Goal: Information Seeking & Learning: Check status

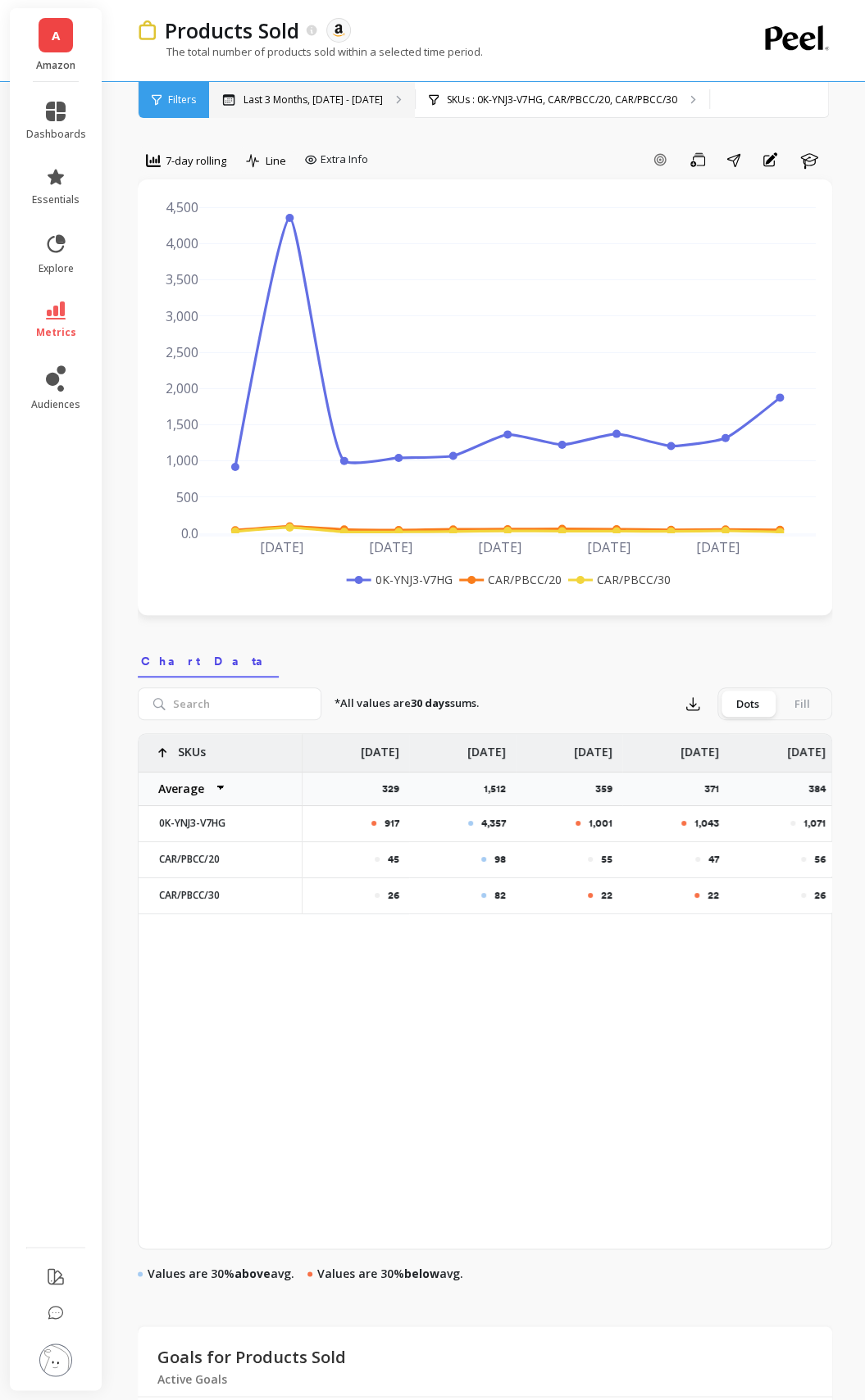
scroll to position [0, 200]
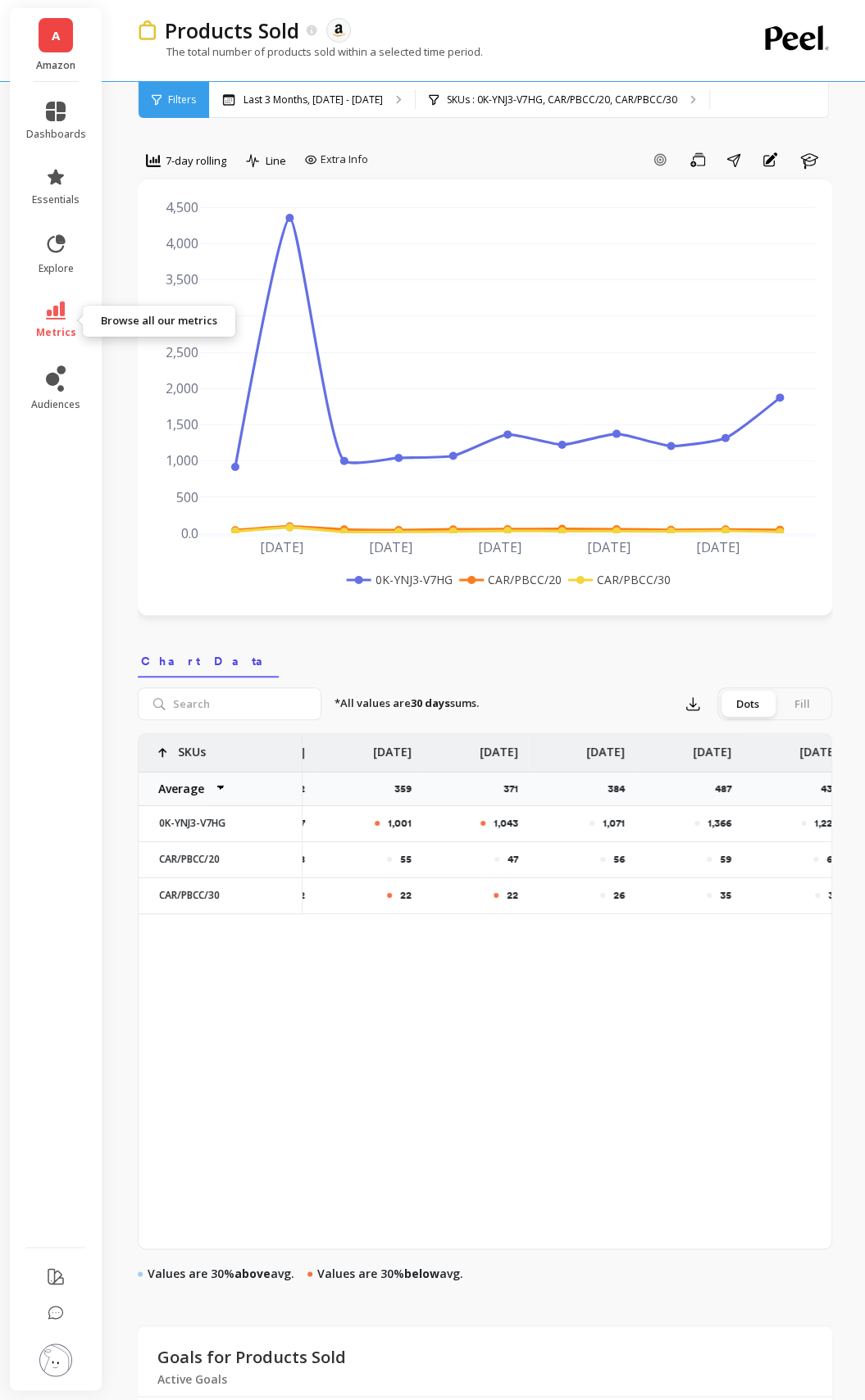
click at [59, 334] on span "metrics" at bounding box center [55, 332] width 40 height 13
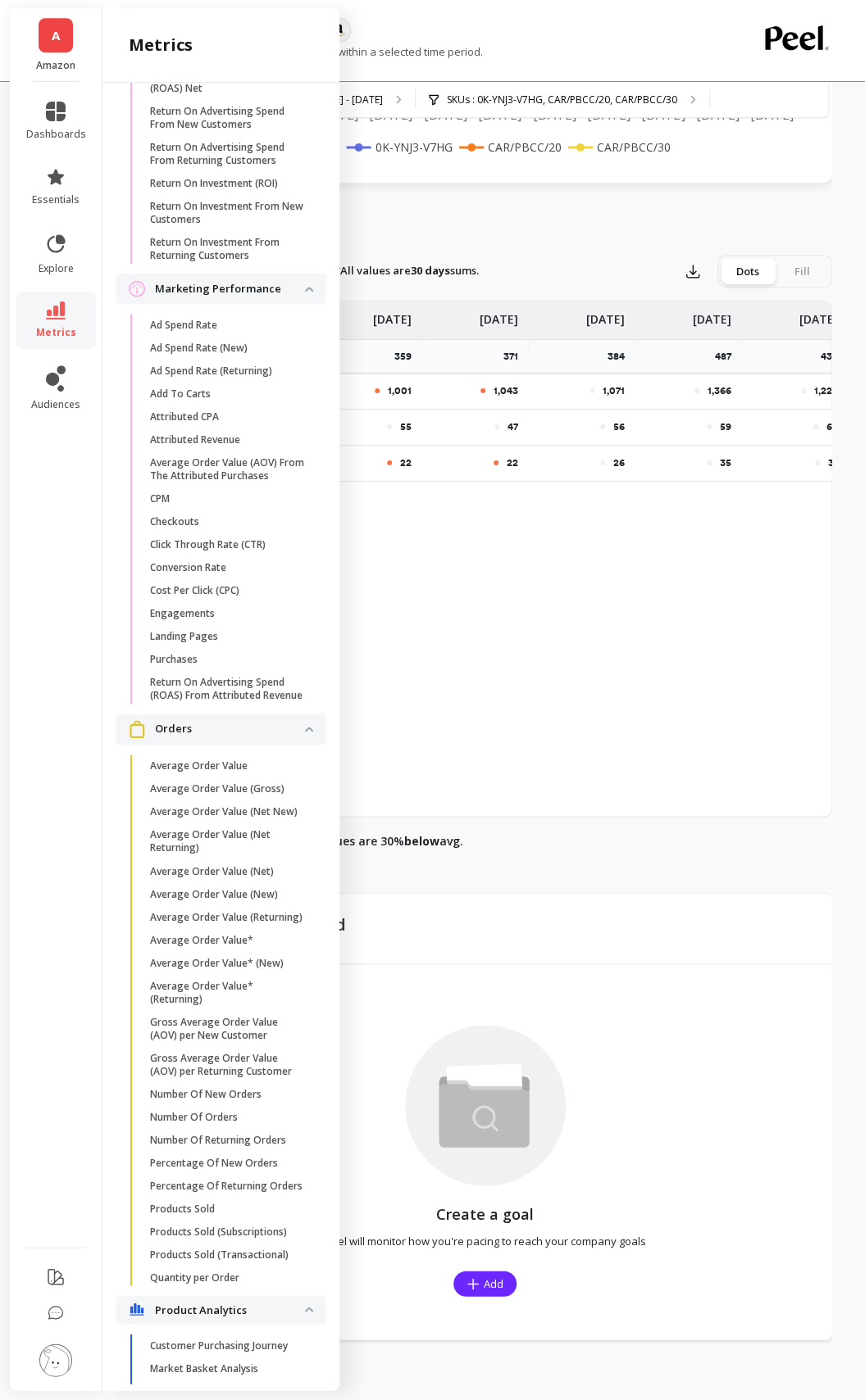
scroll to position [1311, 0]
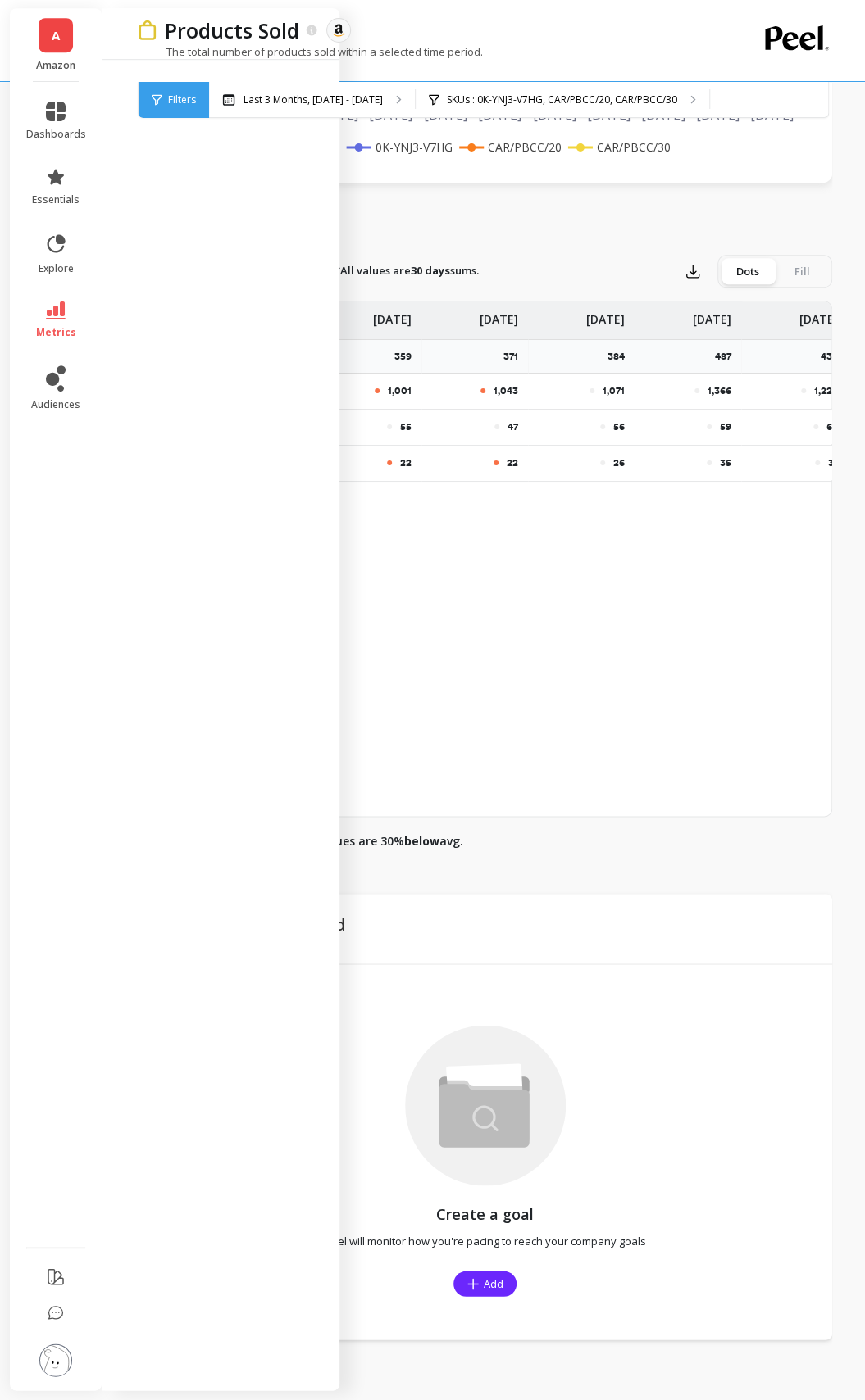
click at [413, 608] on div "917 4,357 1,001 1,043 1,071 1,366 1,224 1,375 45 98 55 47 56 59 63 58 26 82 22 …" at bounding box center [485, 558] width 694 height 516
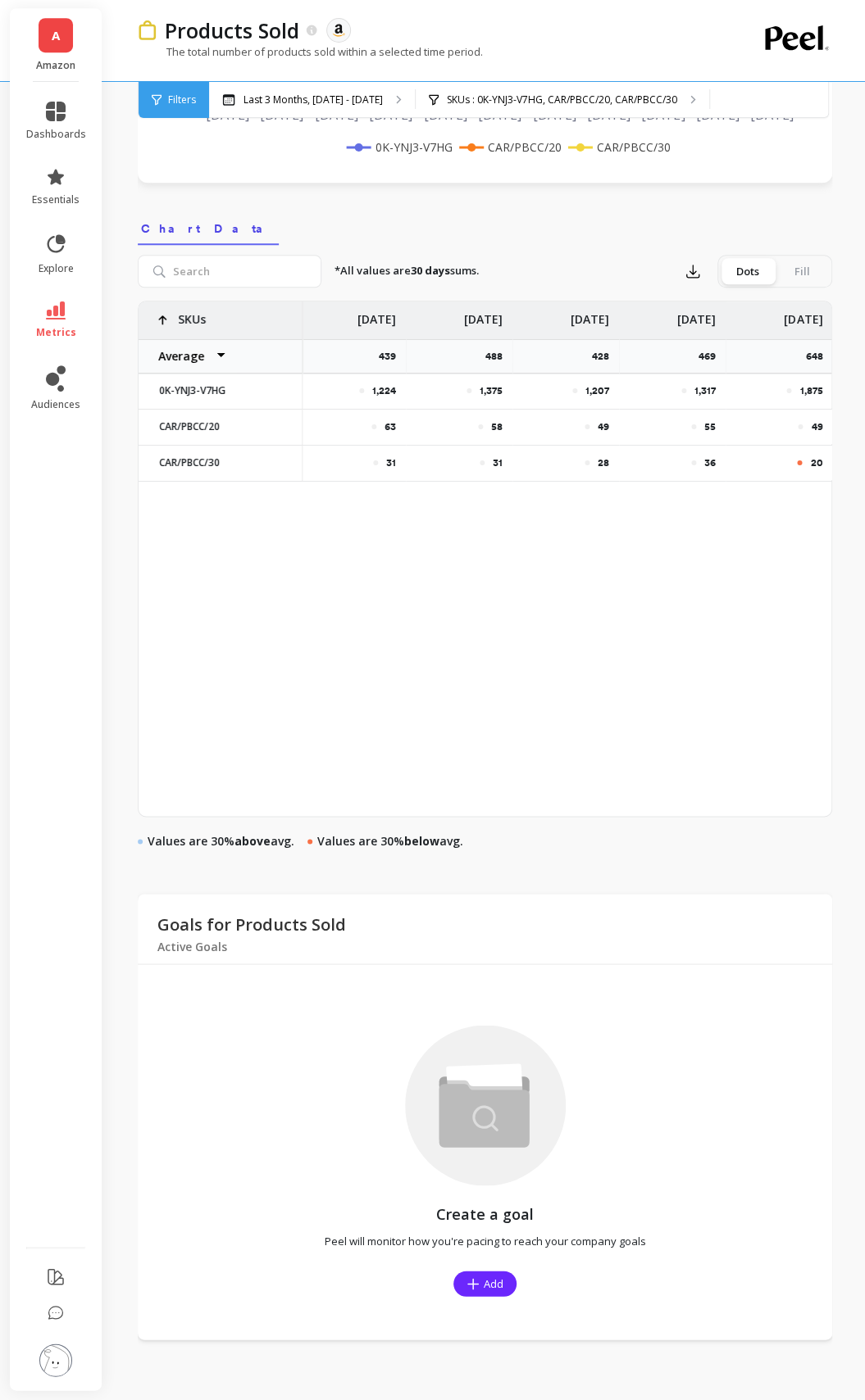
scroll to position [0, 0]
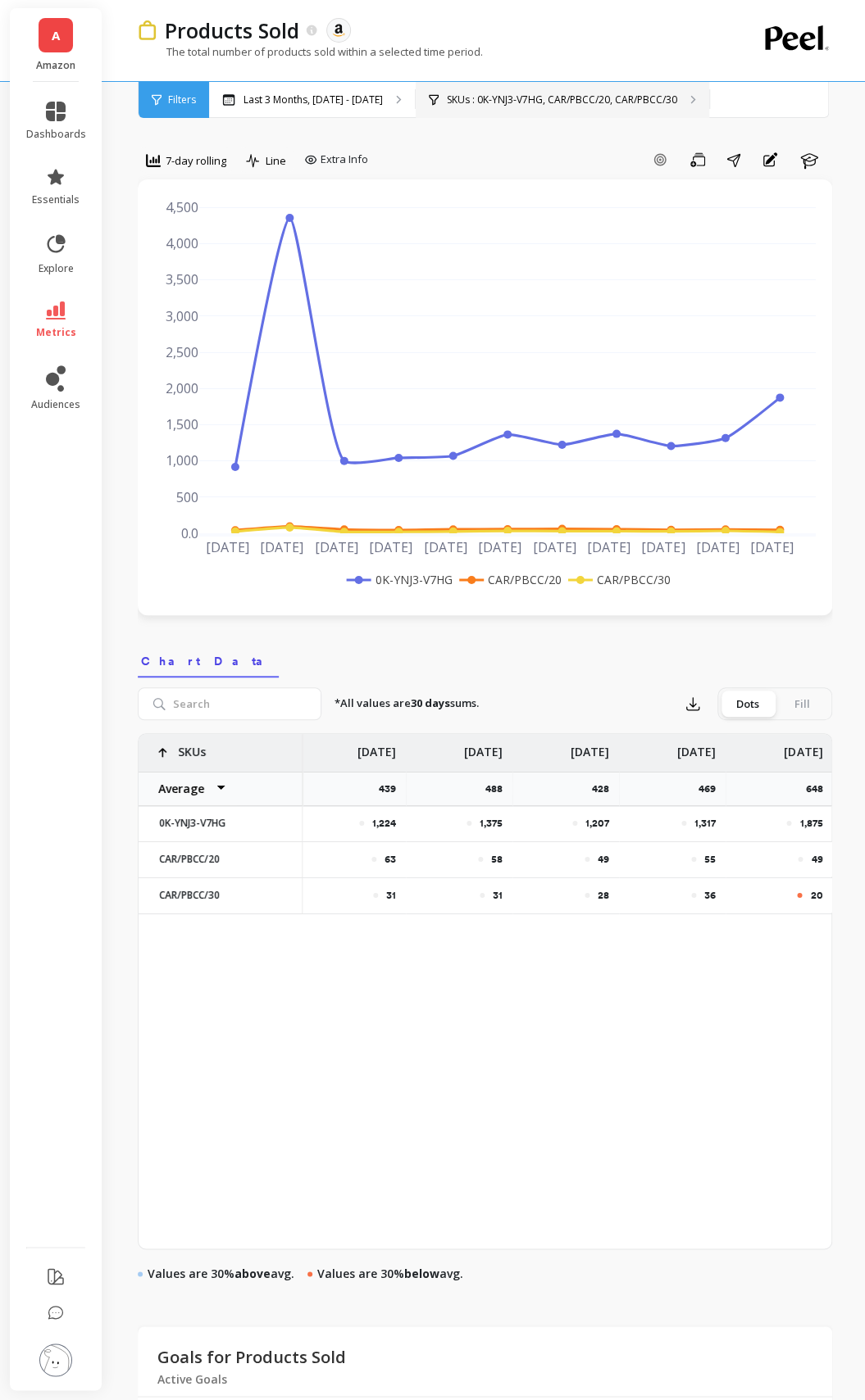
click at [499, 95] on p "SKUs : 0K-YNJ3-V7HG, CAR/PBCC/20, CAR/PBCC/30" at bounding box center [562, 100] width 230 height 13
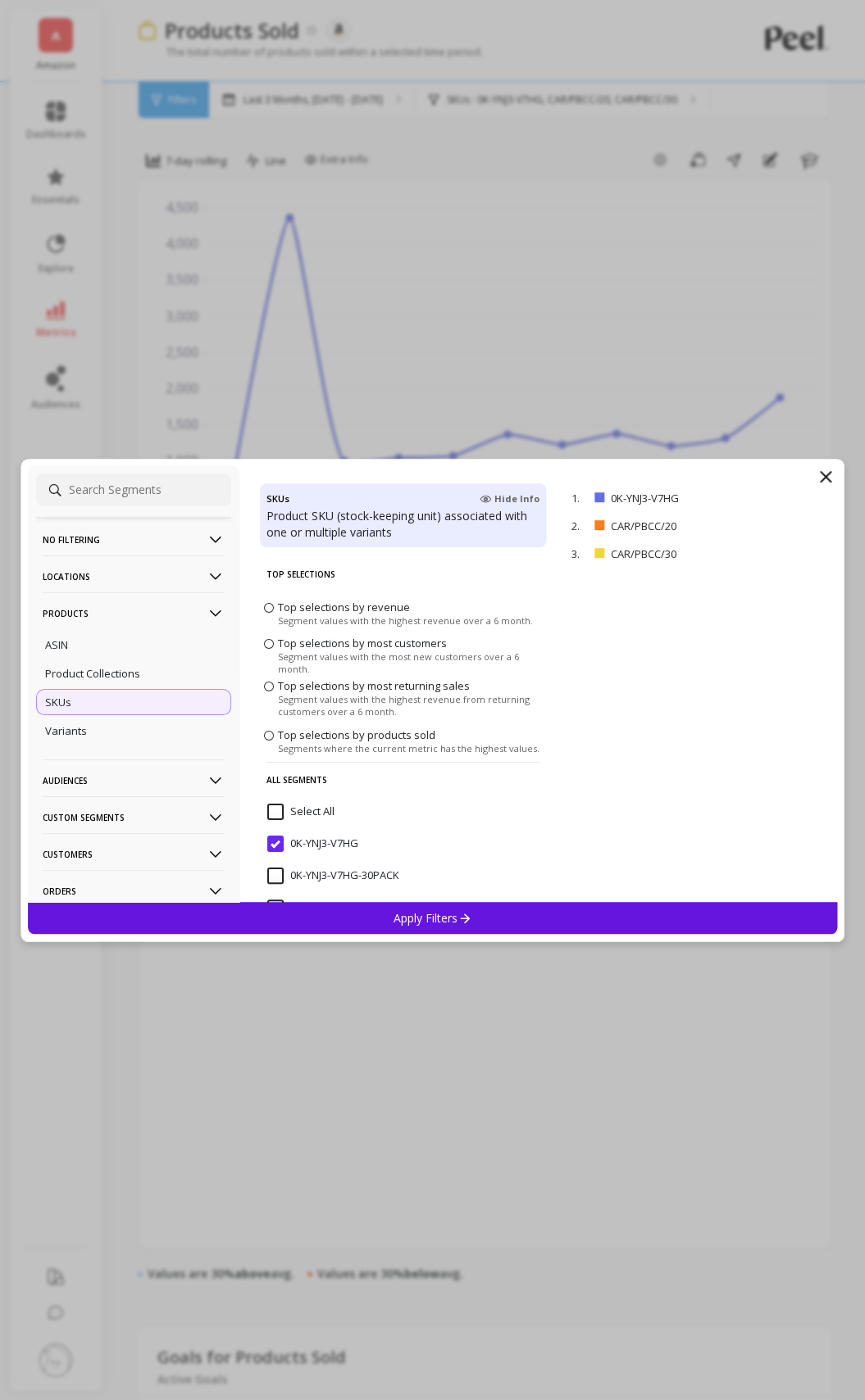
click at [155, 699] on div "SKUs" at bounding box center [133, 702] width 195 height 26
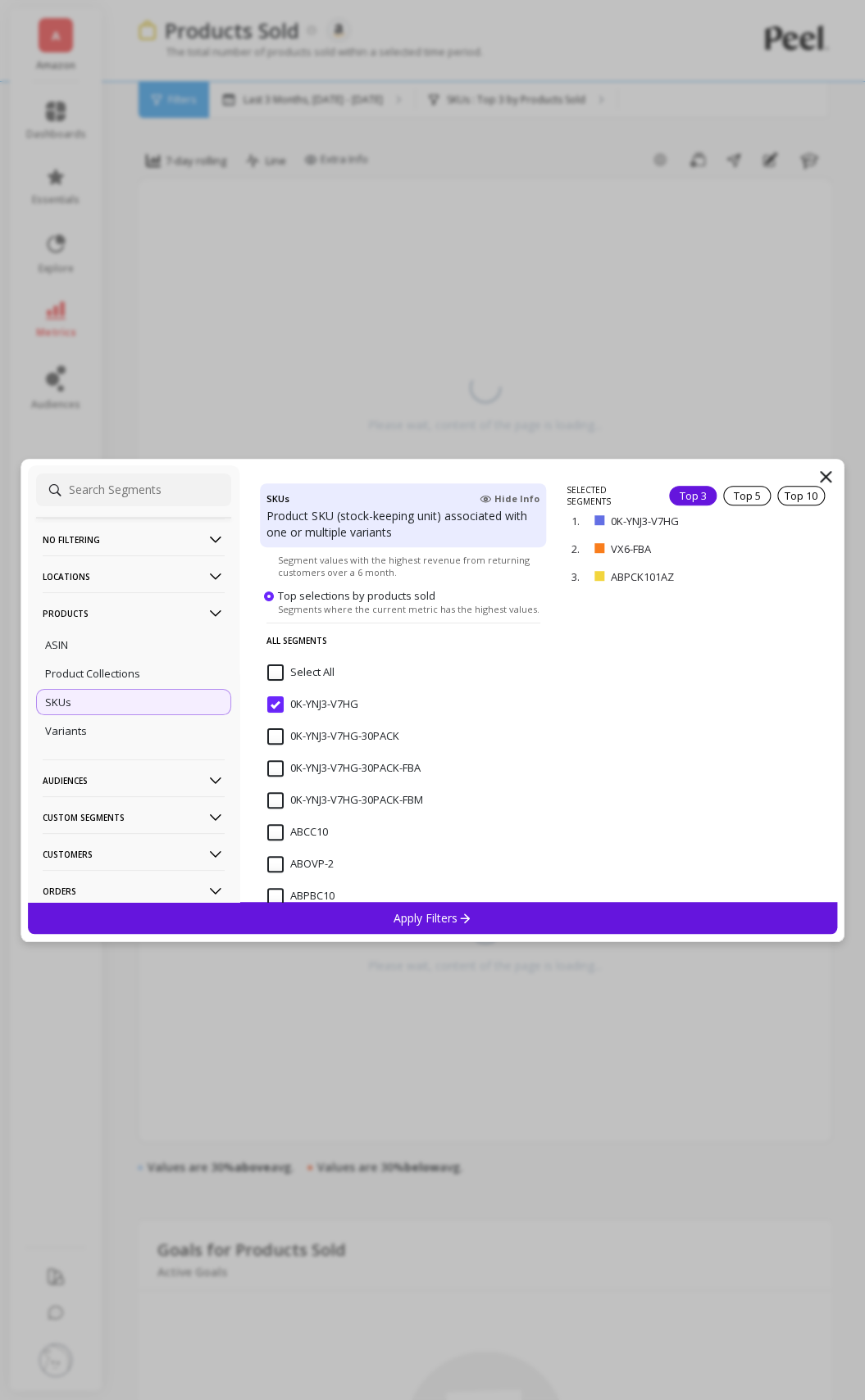
scroll to position [151, 0]
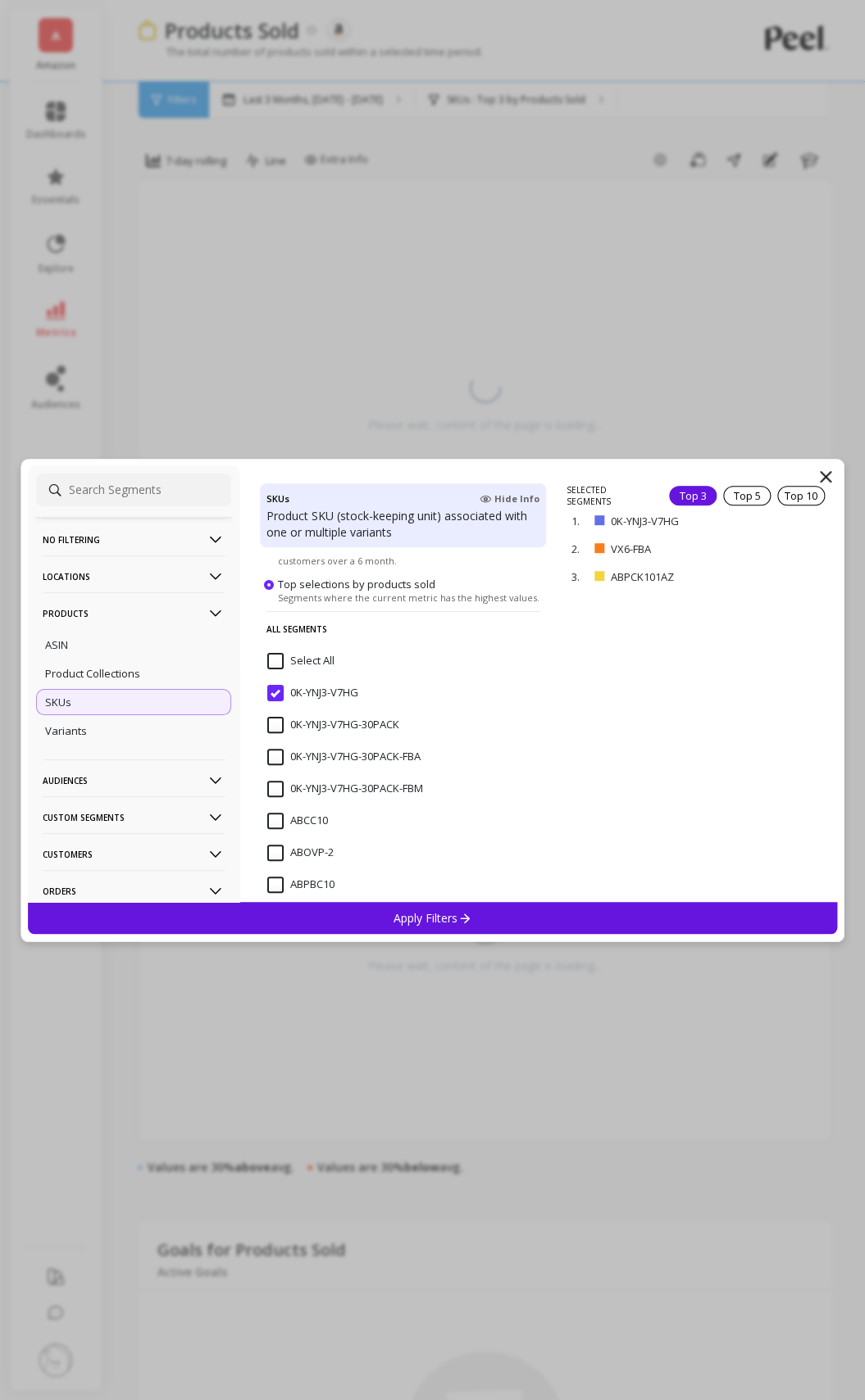
click at [281, 691] on input "0K-YNJ3-V7HG" at bounding box center [312, 692] width 91 height 16
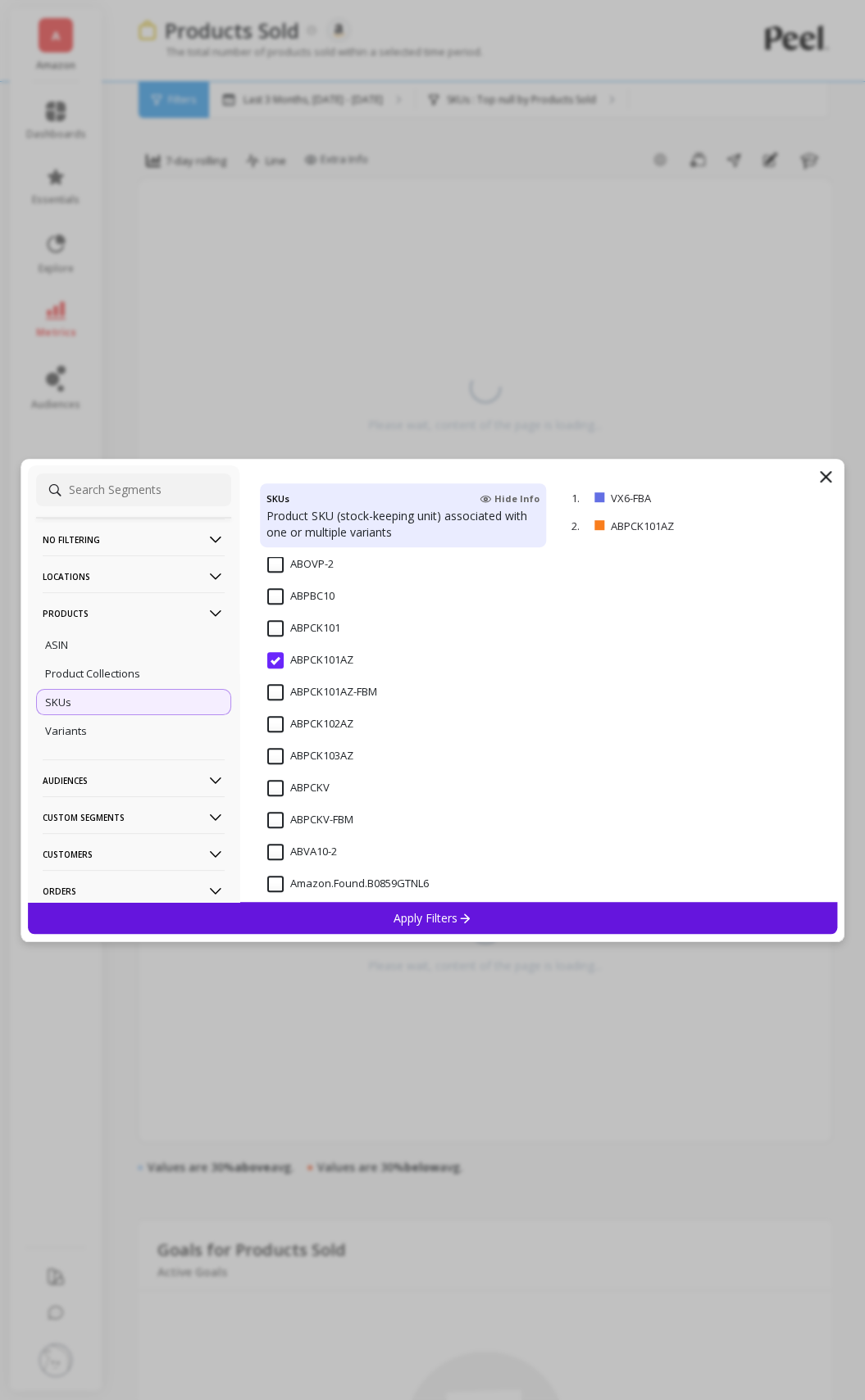
scroll to position [424, 0]
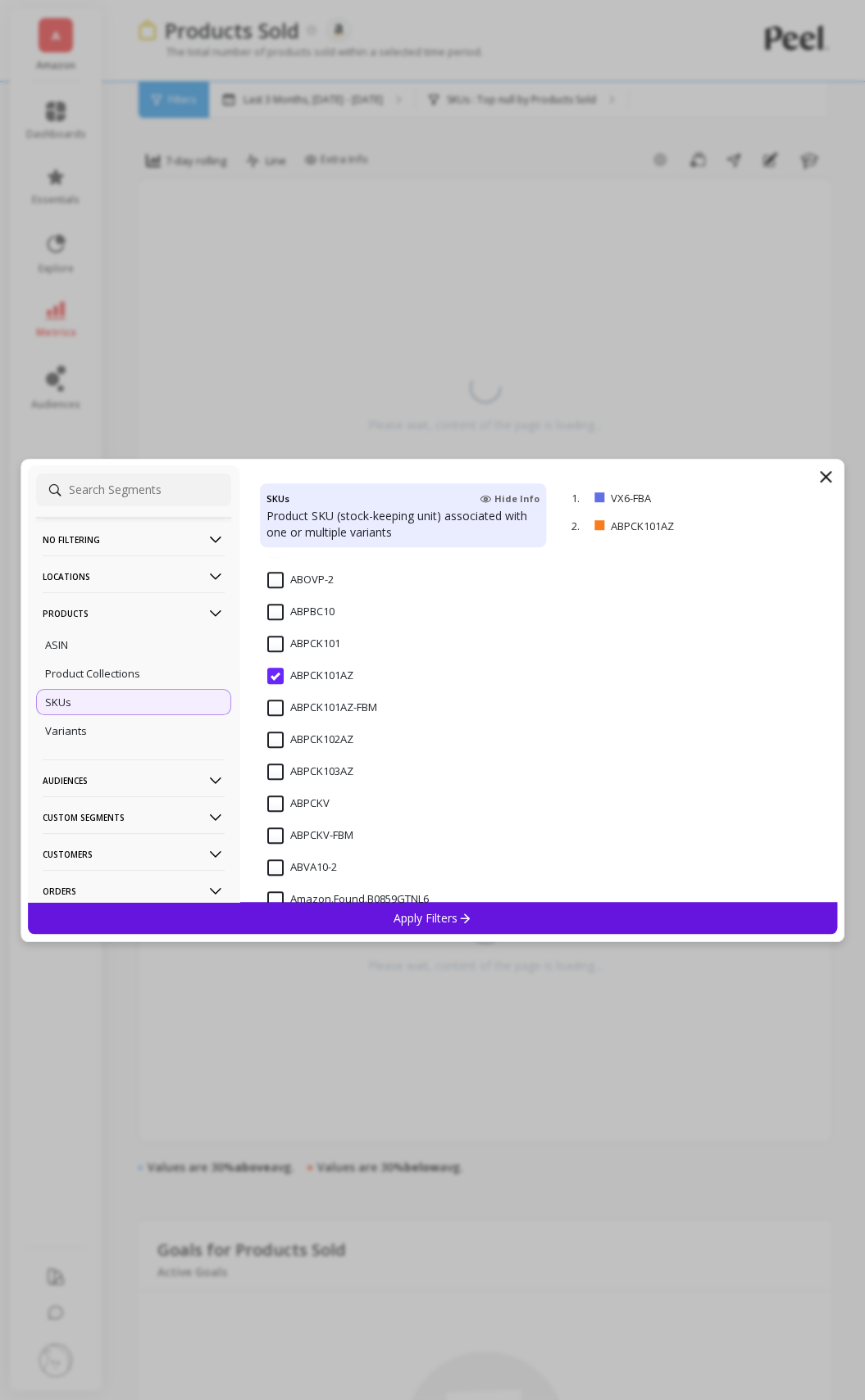
click at [274, 689] on span "ABPCK101AZ" at bounding box center [310, 685] width 86 height 34
click at [276, 743] on input "VX6-FBA" at bounding box center [299, 741] width 63 height 16
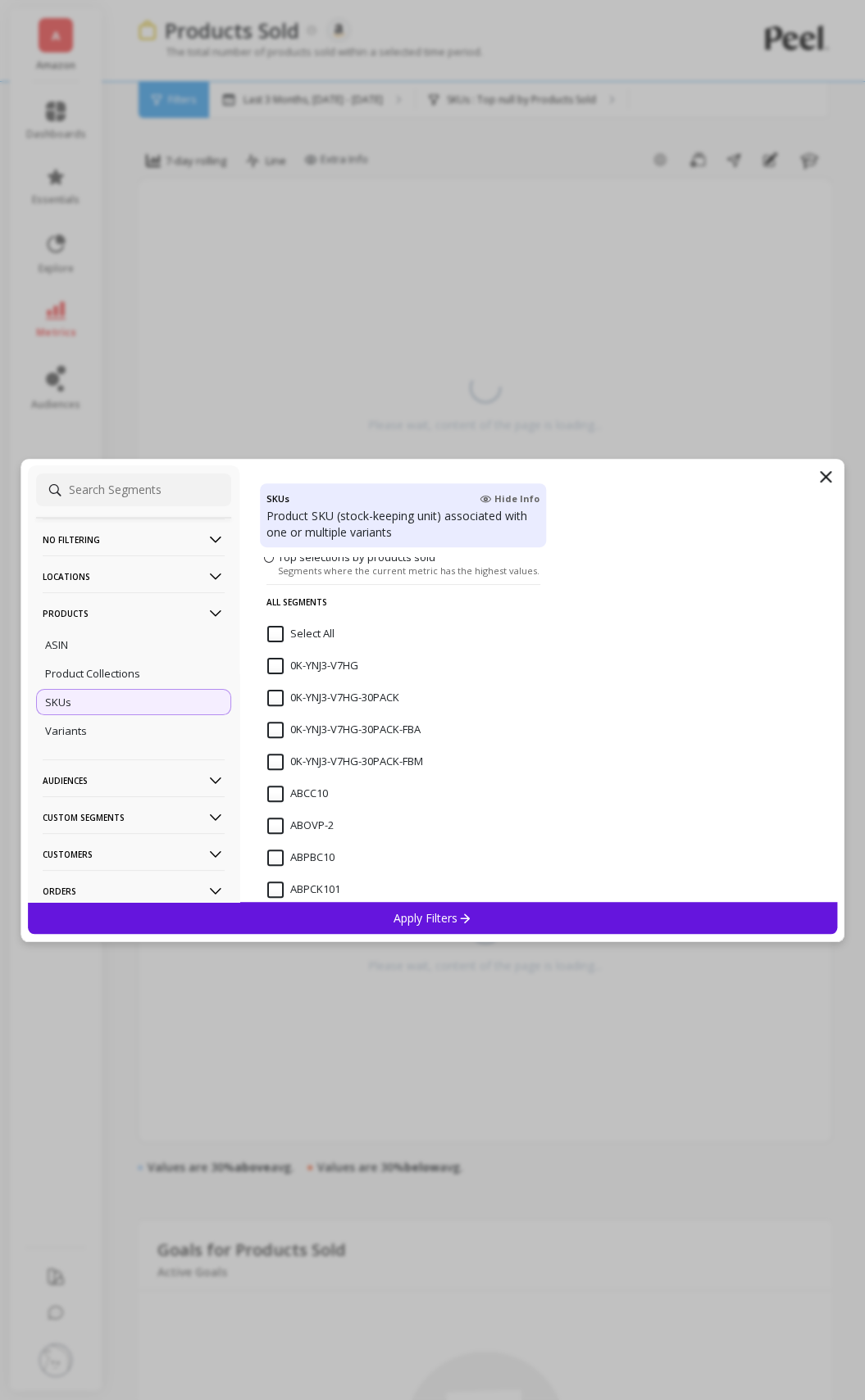
scroll to position [226, 0]
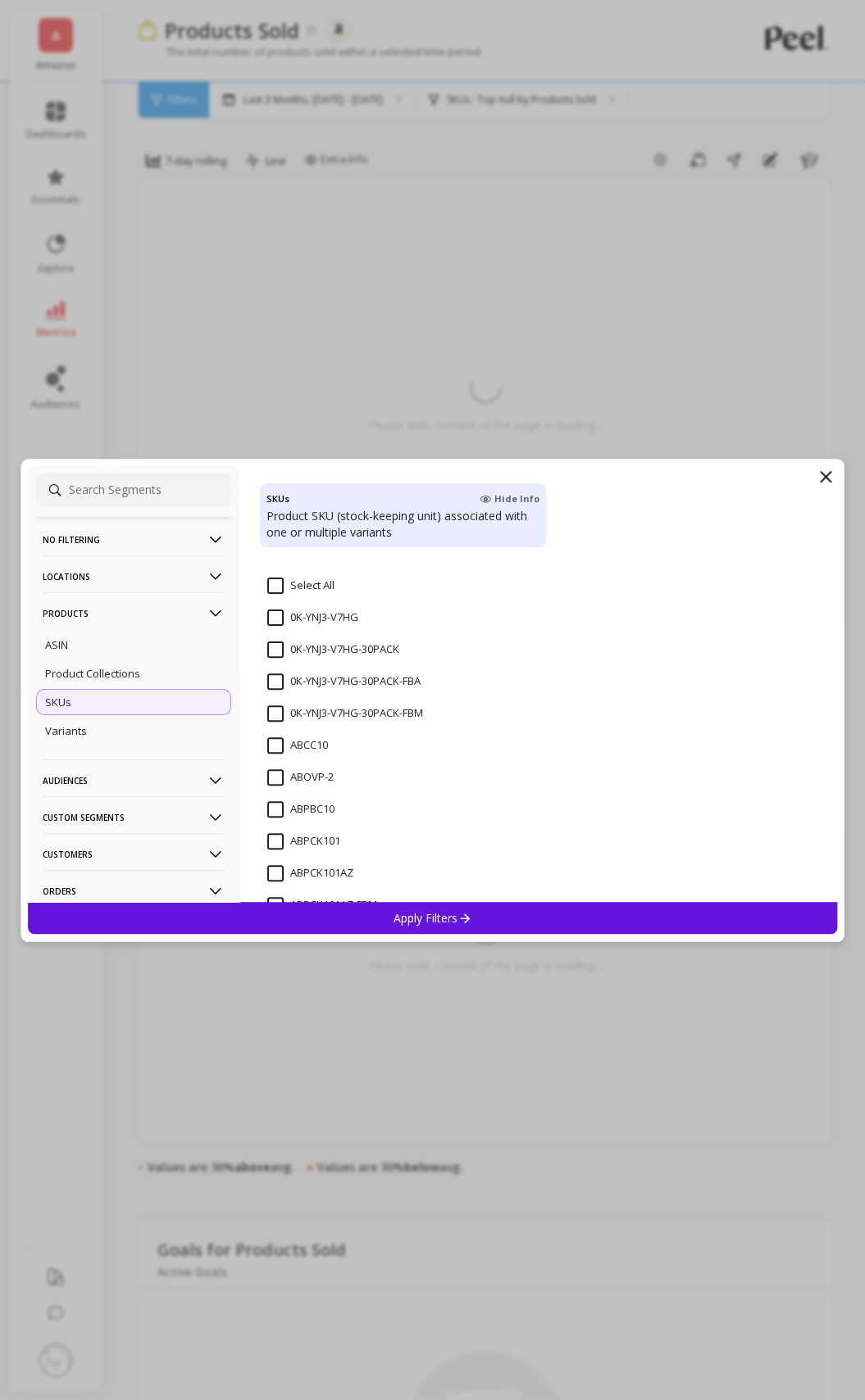
click at [147, 502] on input at bounding box center [133, 489] width 195 height 32
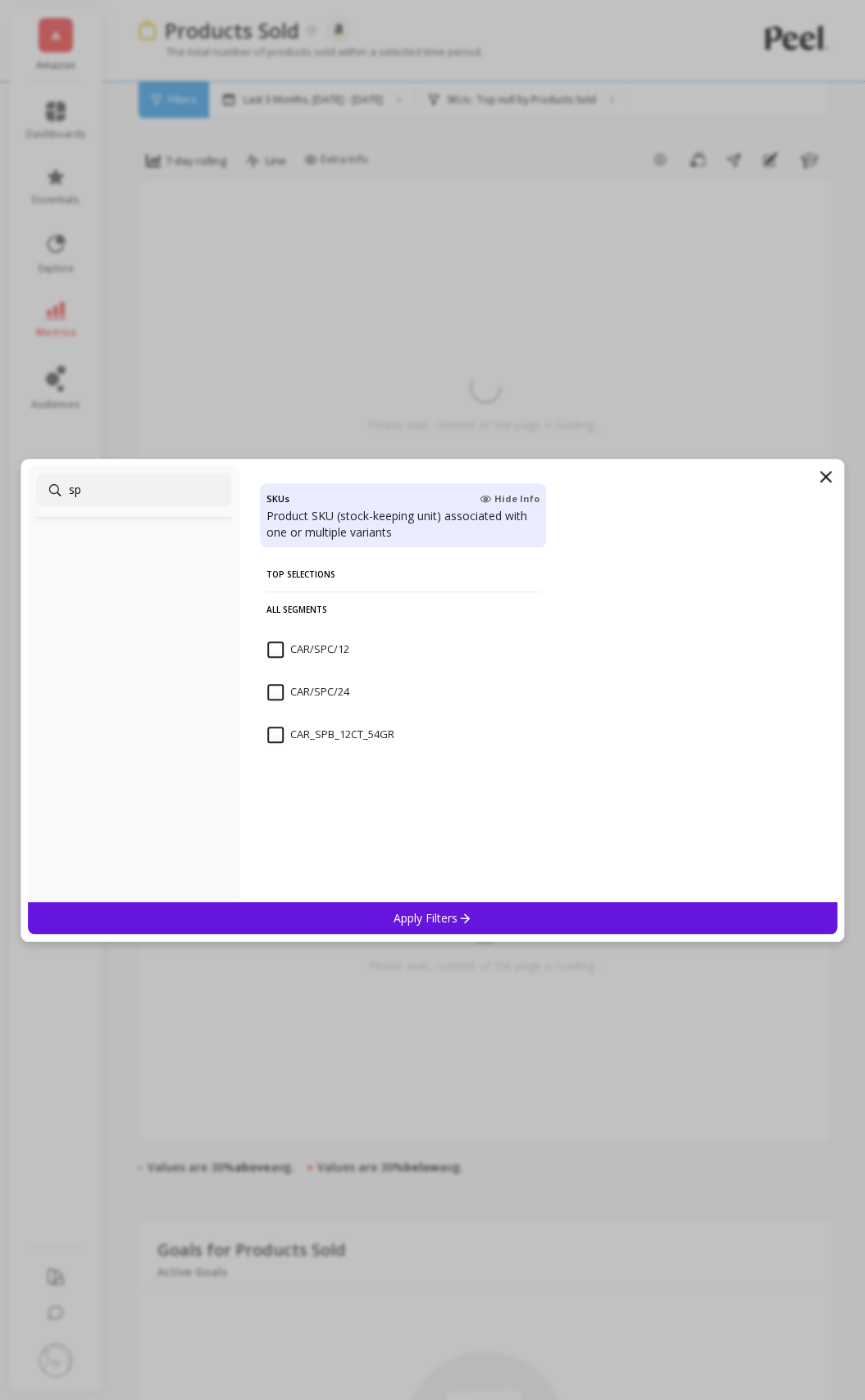
scroll to position [0, 0]
type input "spb"
click at [285, 660] on span "CAR_SPB_12CT_54GR" at bounding box center [330, 658] width 127 height 34
click at [462, 912] on icon at bounding box center [464, 918] width 14 height 14
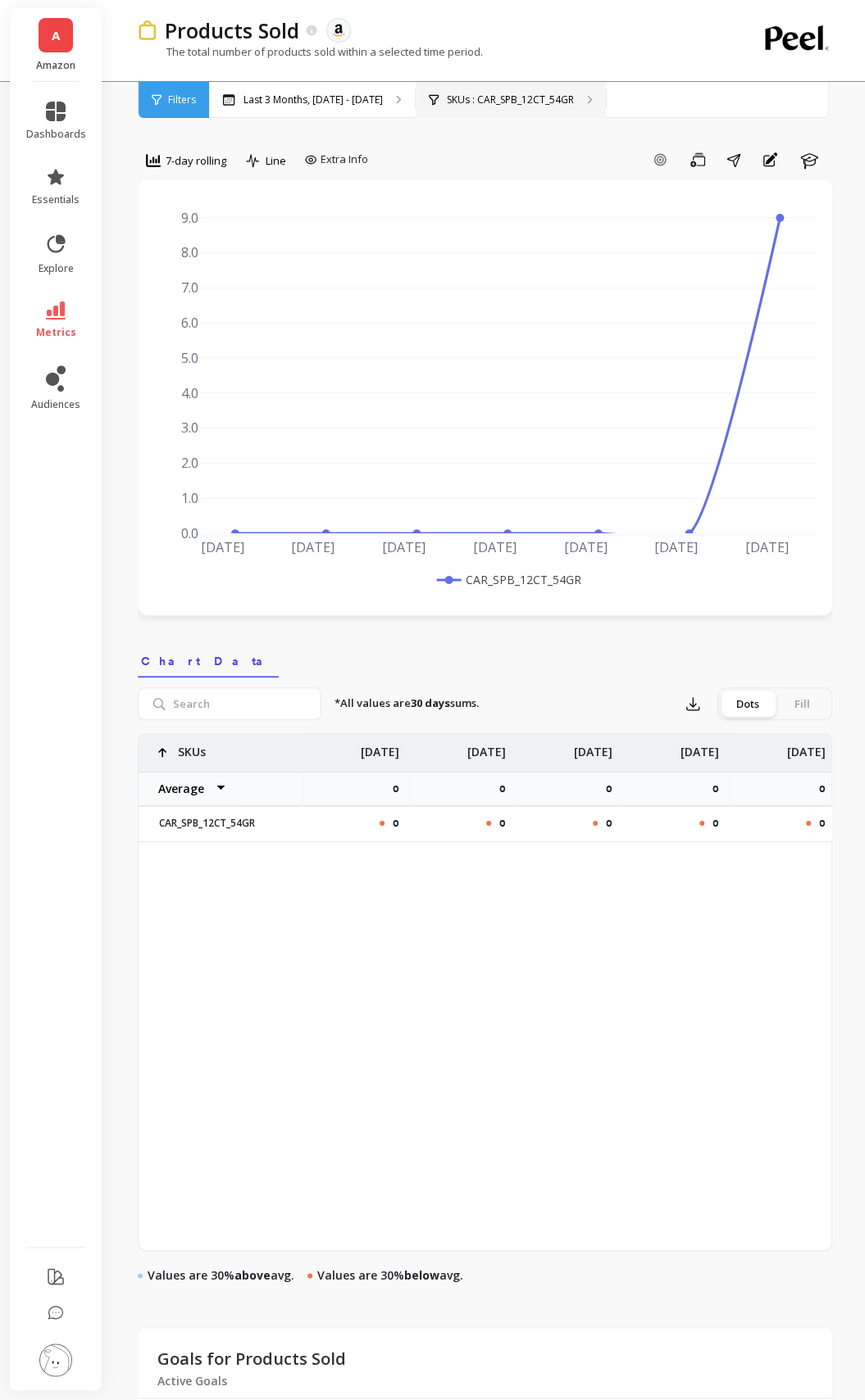
click at [529, 97] on p "SKUs : CAR_SPB_12CT_54GR" at bounding box center [510, 100] width 127 height 13
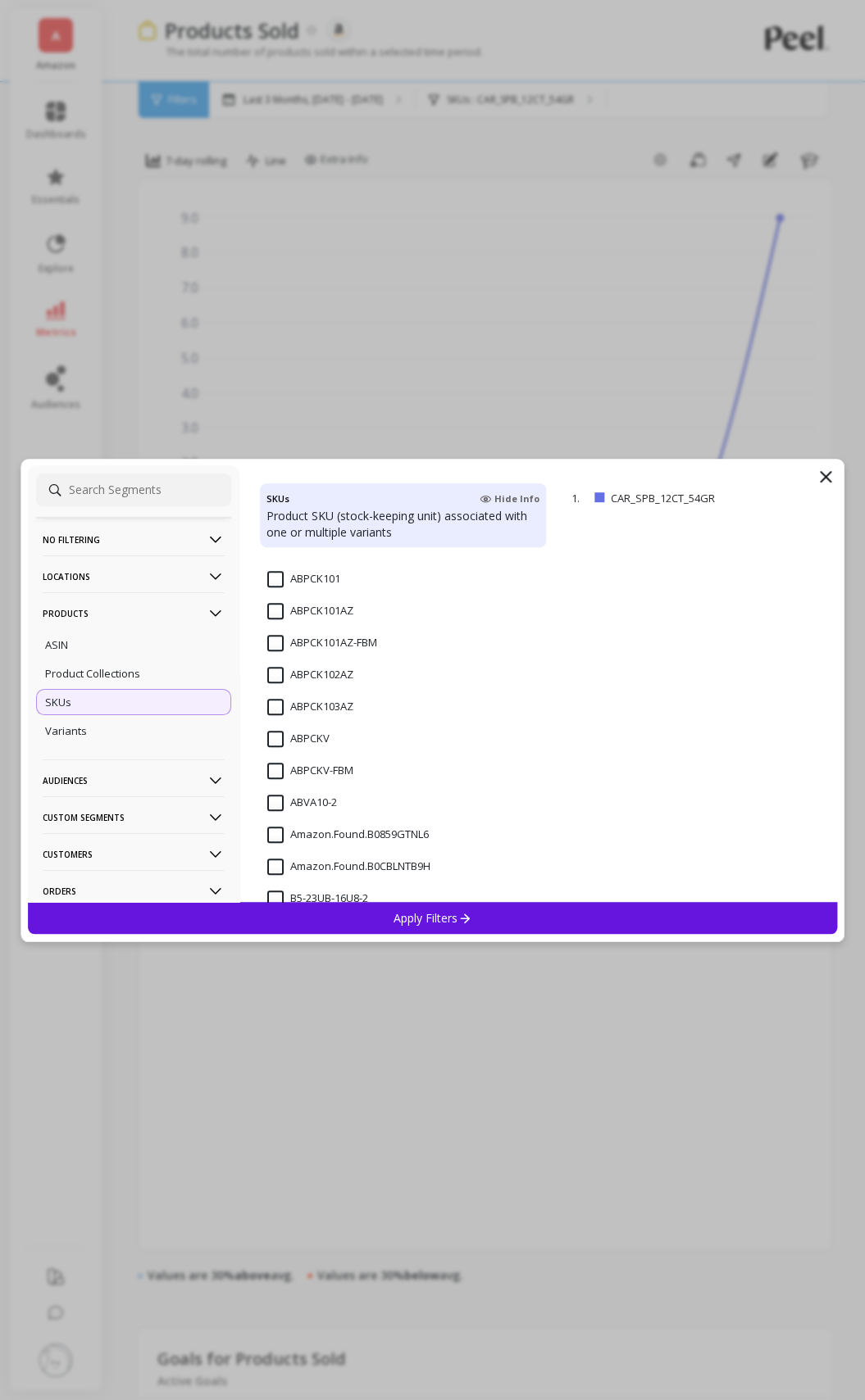
scroll to position [492, 0]
click at [270, 566] on div "ABPCK101" at bounding box center [403, 585] width 287 height 49
click at [277, 607] on input "ABPCK101AZ" at bounding box center [310, 607] width 86 height 16
click at [441, 908] on div "Apply Filters" at bounding box center [432, 917] width 810 height 32
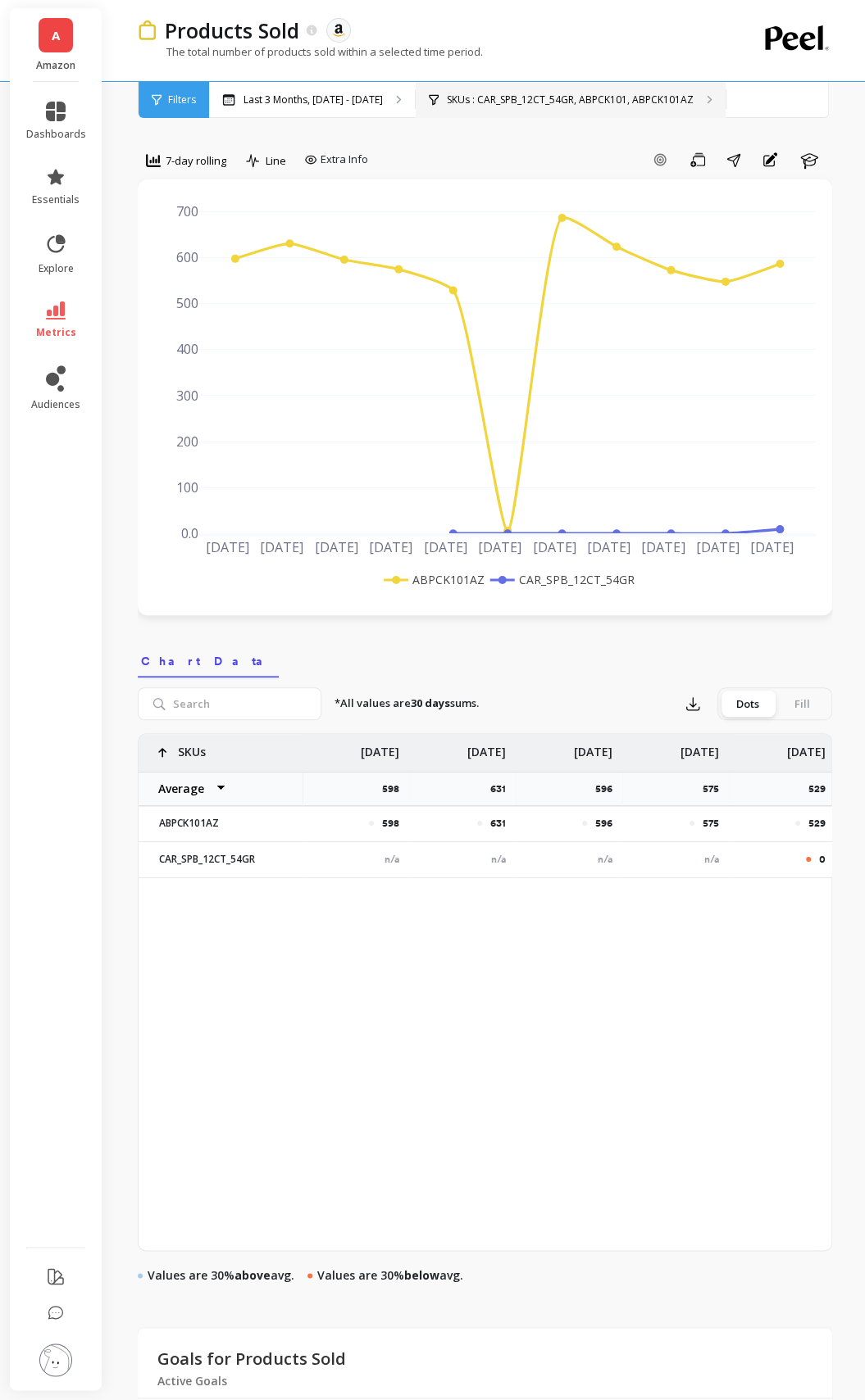
click at [473, 94] on p "SKUs : CAR_SPB_12CT_54GR, ABPCK101, ABPCK101AZ" at bounding box center [570, 100] width 247 height 13
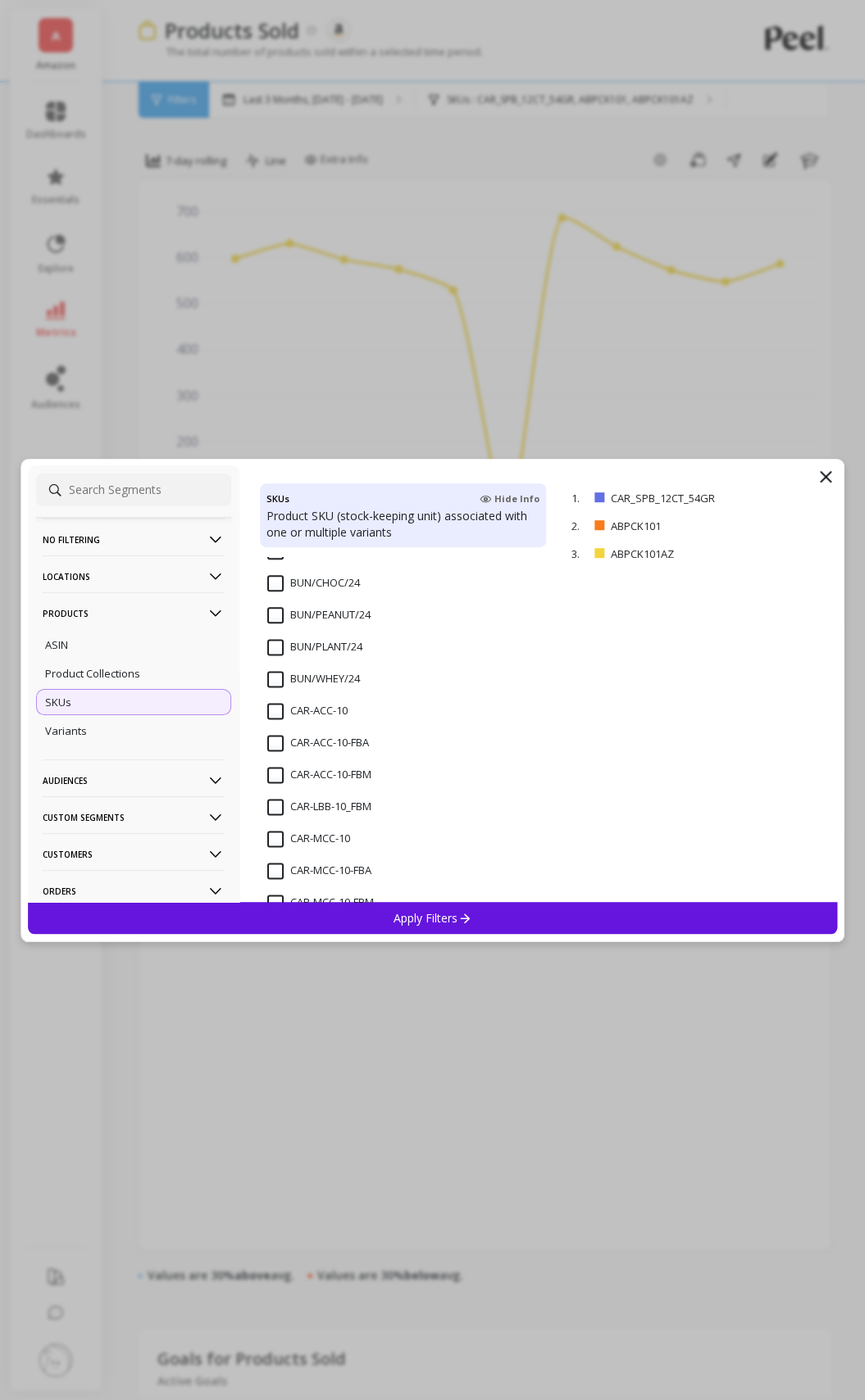
scroll to position [912, 0]
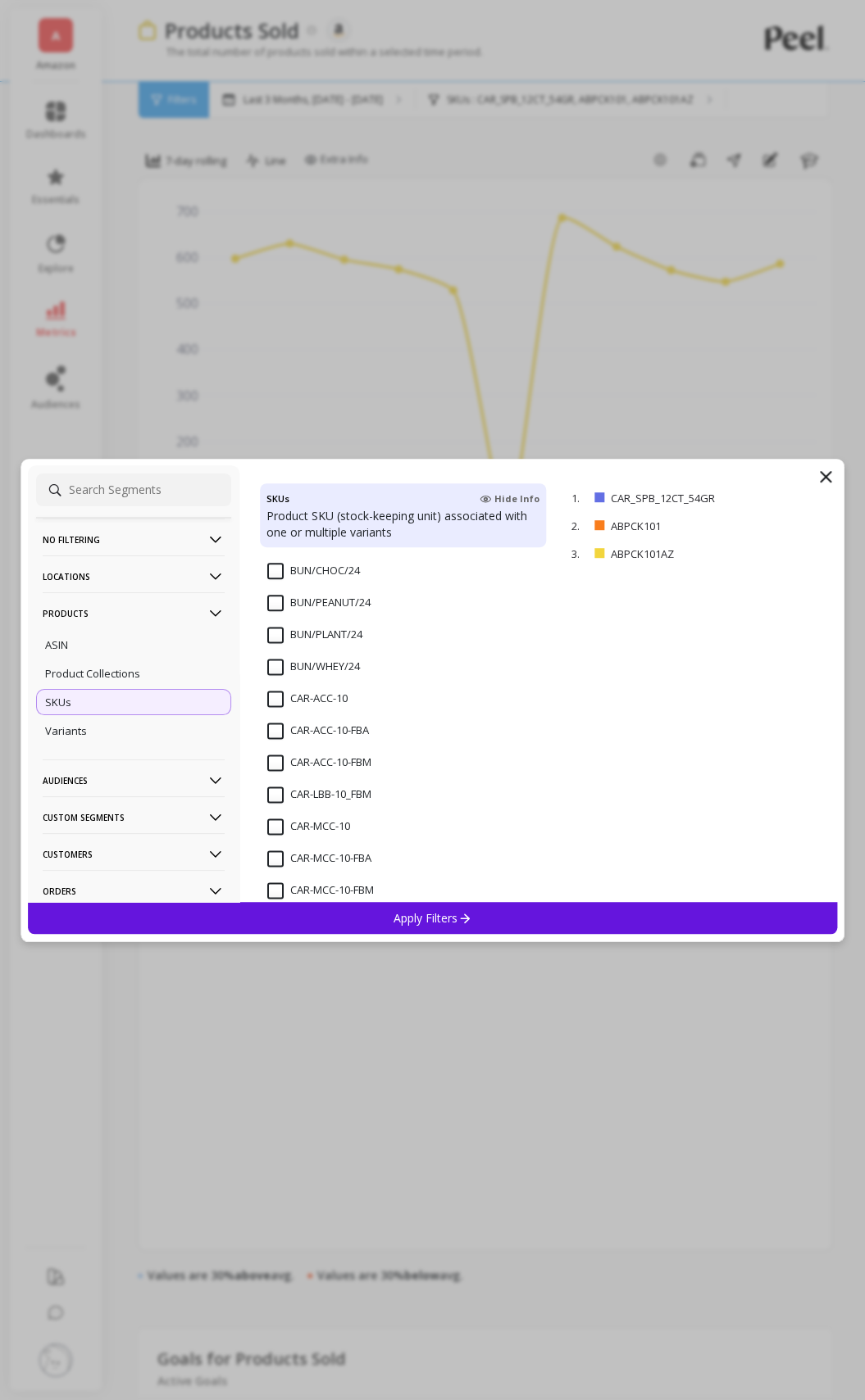
click at [286, 727] on input "CAR-ACC-10-FBA" at bounding box center [317, 731] width 102 height 16
click at [446, 927] on div "Apply Filters" at bounding box center [432, 917] width 810 height 32
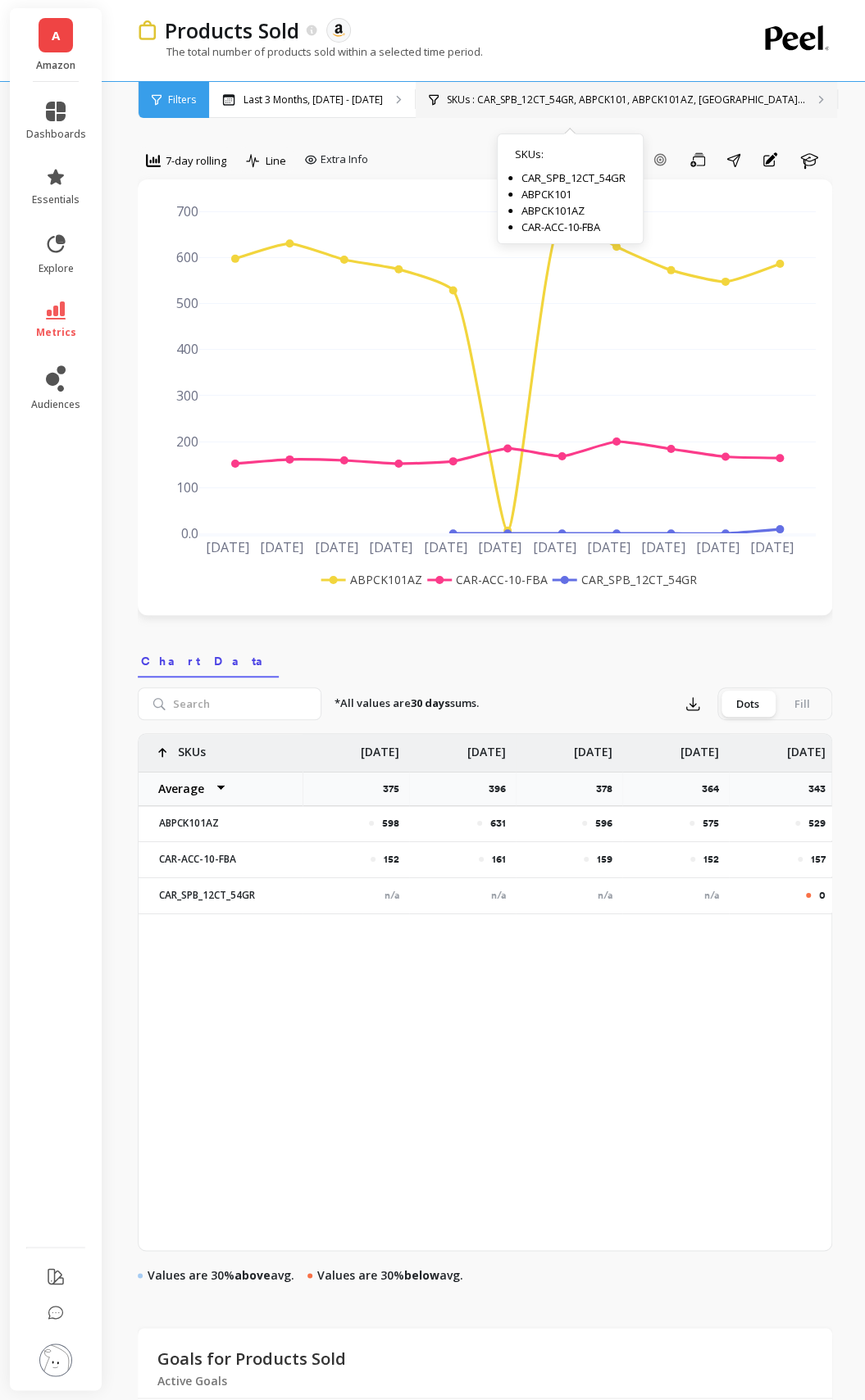
click at [653, 90] on div "SKUs : CAR_SPB_12CT_54GR, ABPCK101, ABPCK101AZ, CA... SKUs : CAR_SPB_12CT_54GR …" at bounding box center [626, 100] width 421 height 36
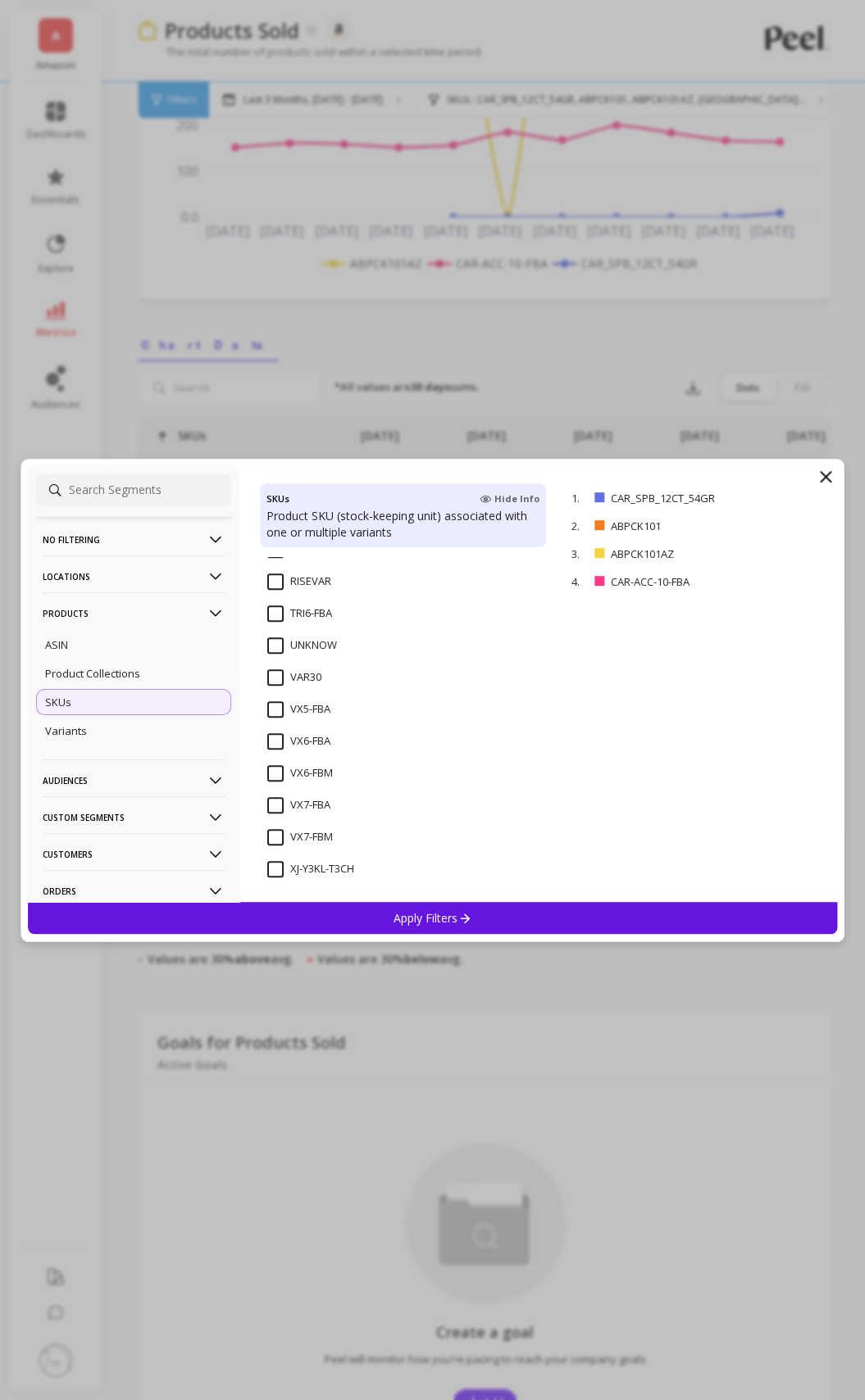
scroll to position [325, 0]
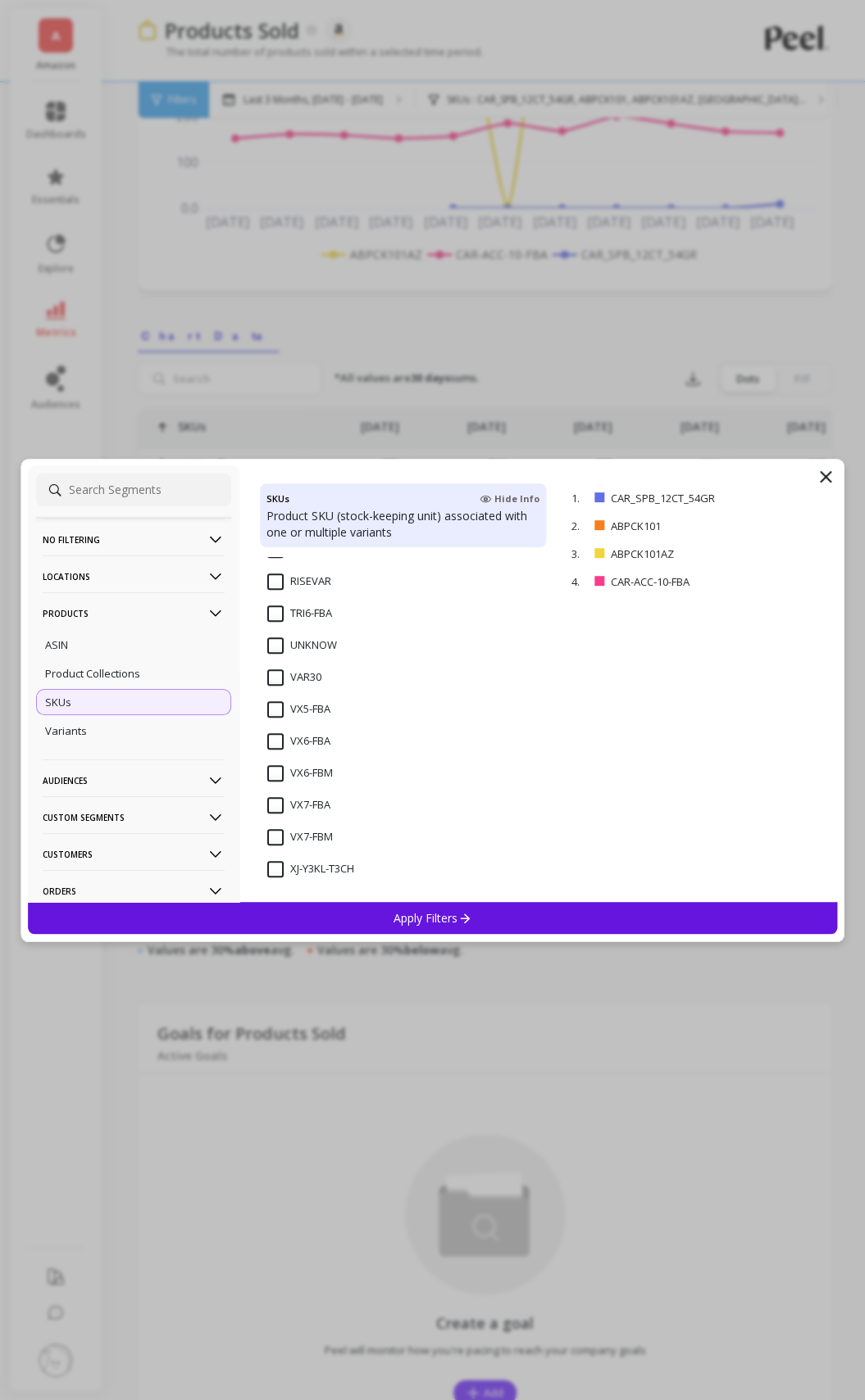
click at [279, 742] on input "VX6-FBA" at bounding box center [299, 741] width 63 height 16
click at [438, 922] on p "Apply Filters" at bounding box center [432, 918] width 78 height 15
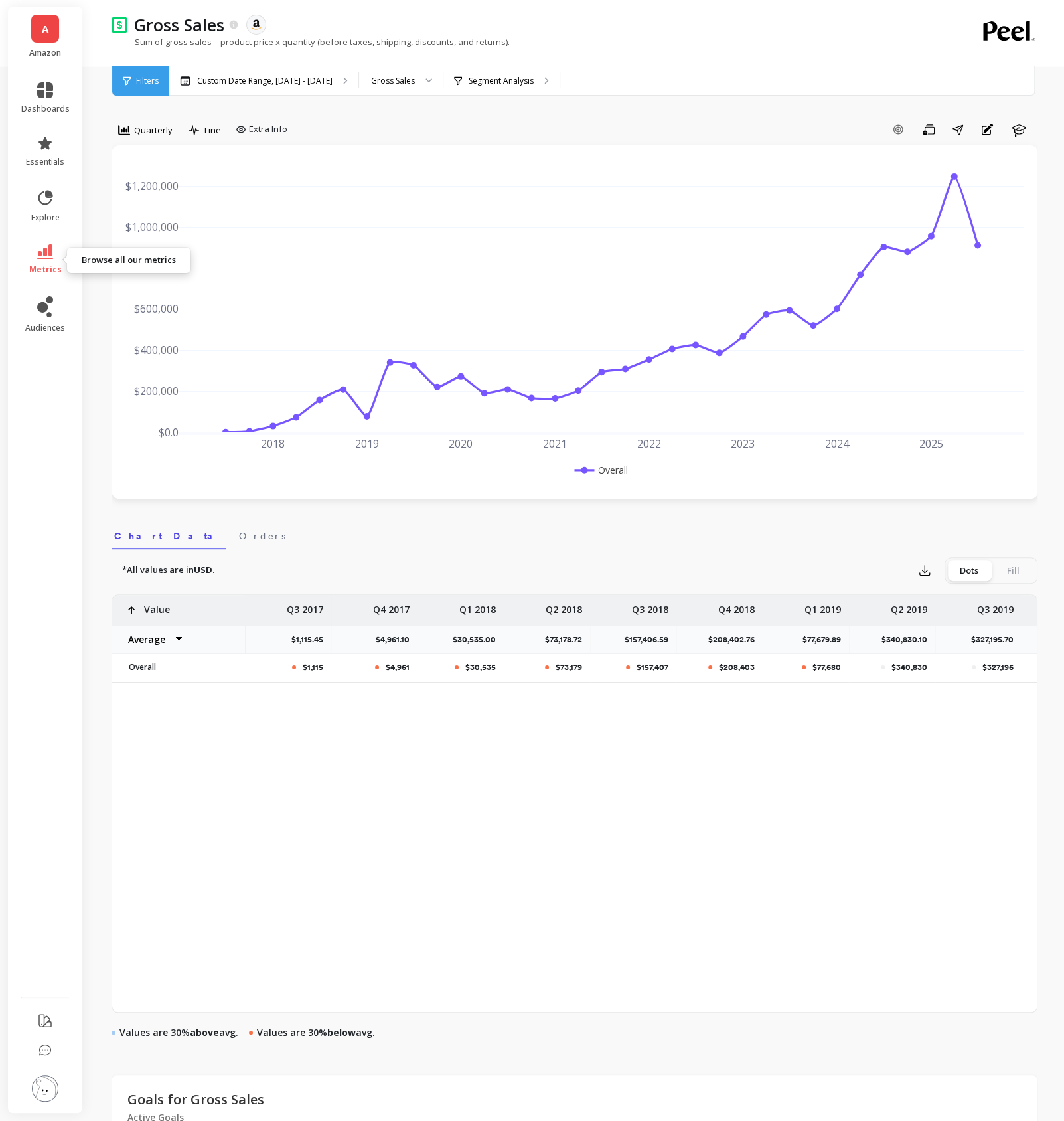
click at [43, 256] on icon at bounding box center [45, 252] width 16 height 15
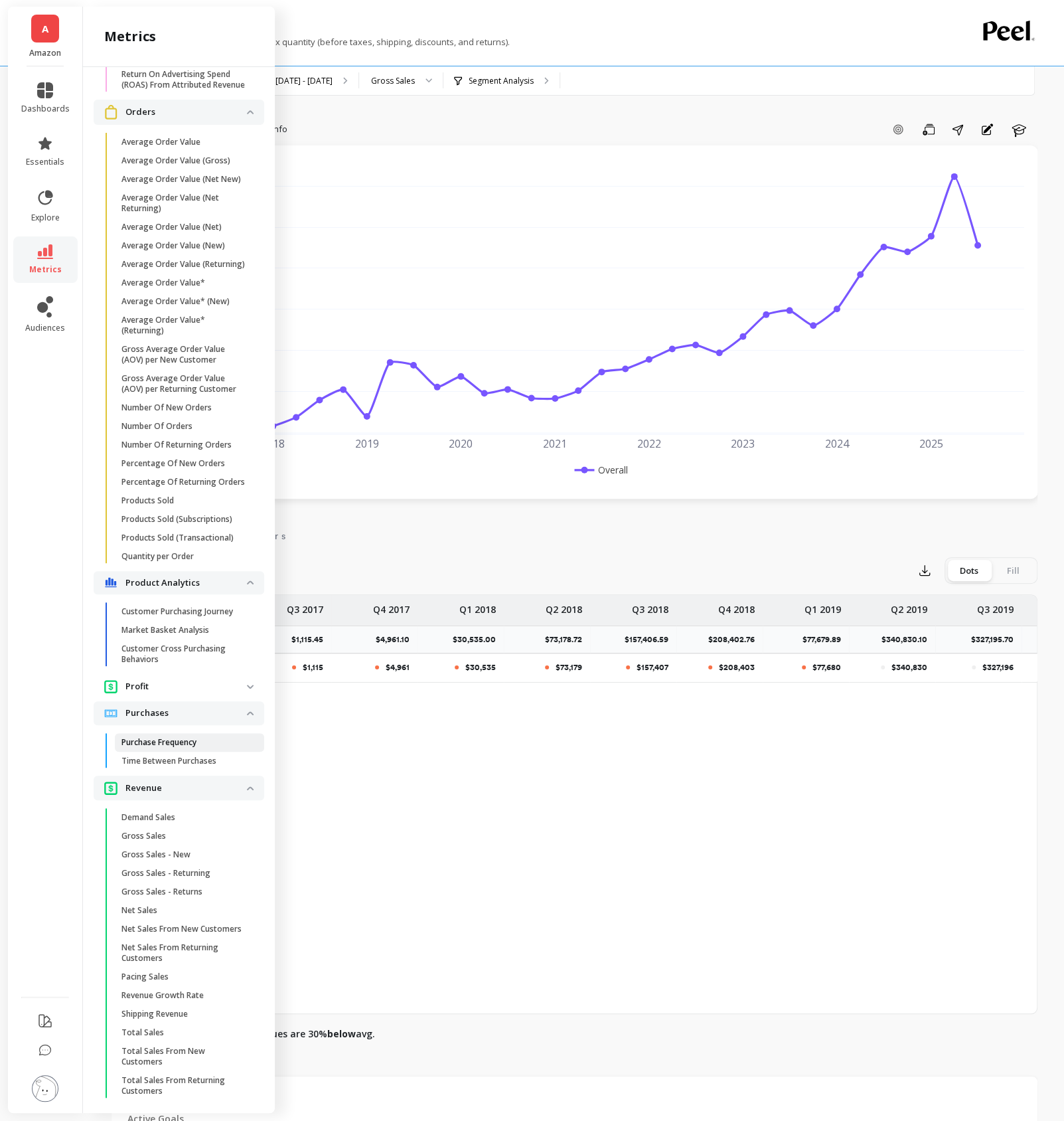
scroll to position [1489, 0]
click at [204, 683] on p "Profit" at bounding box center [187, 686] width 122 height 13
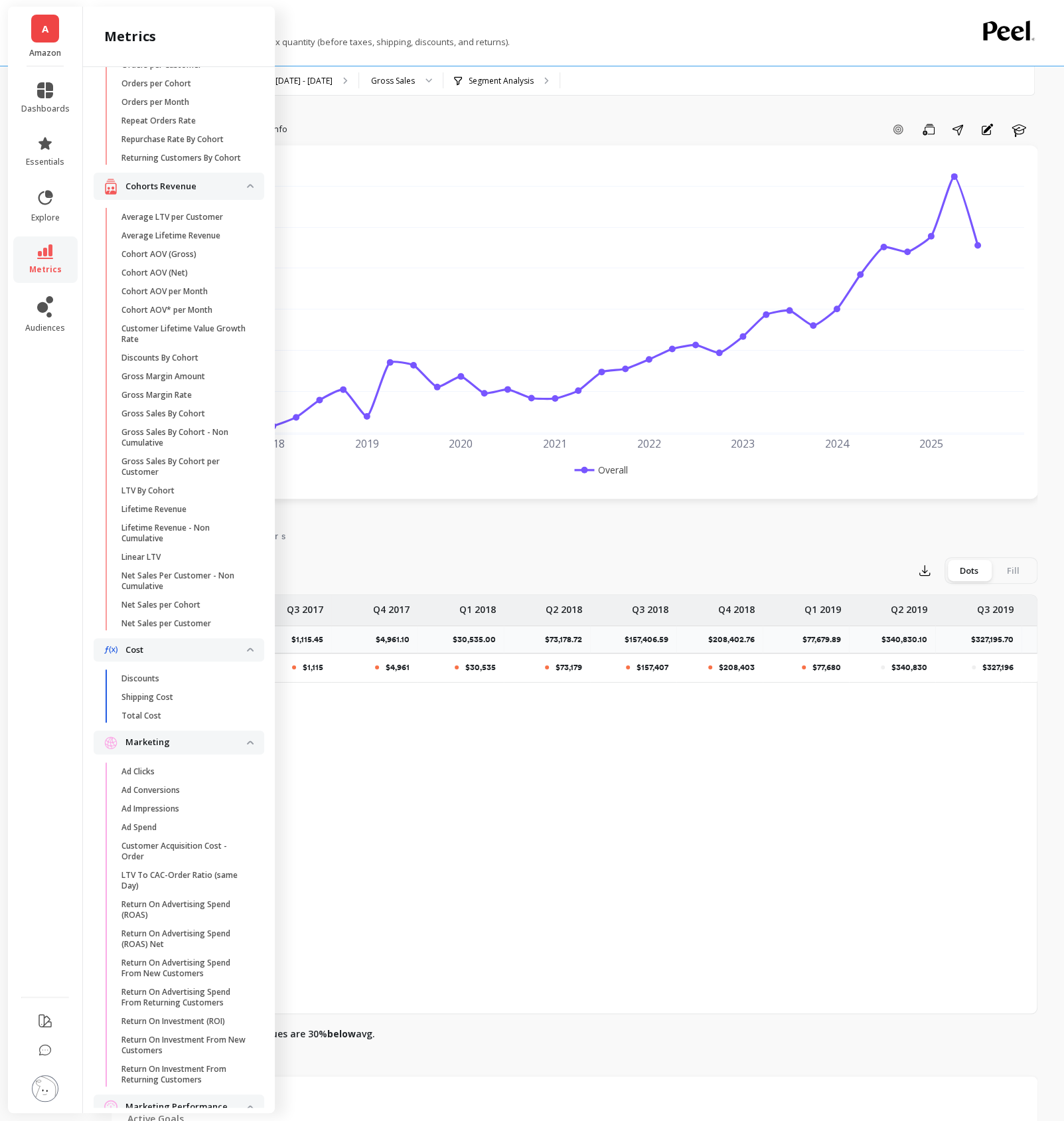
scroll to position [0, 0]
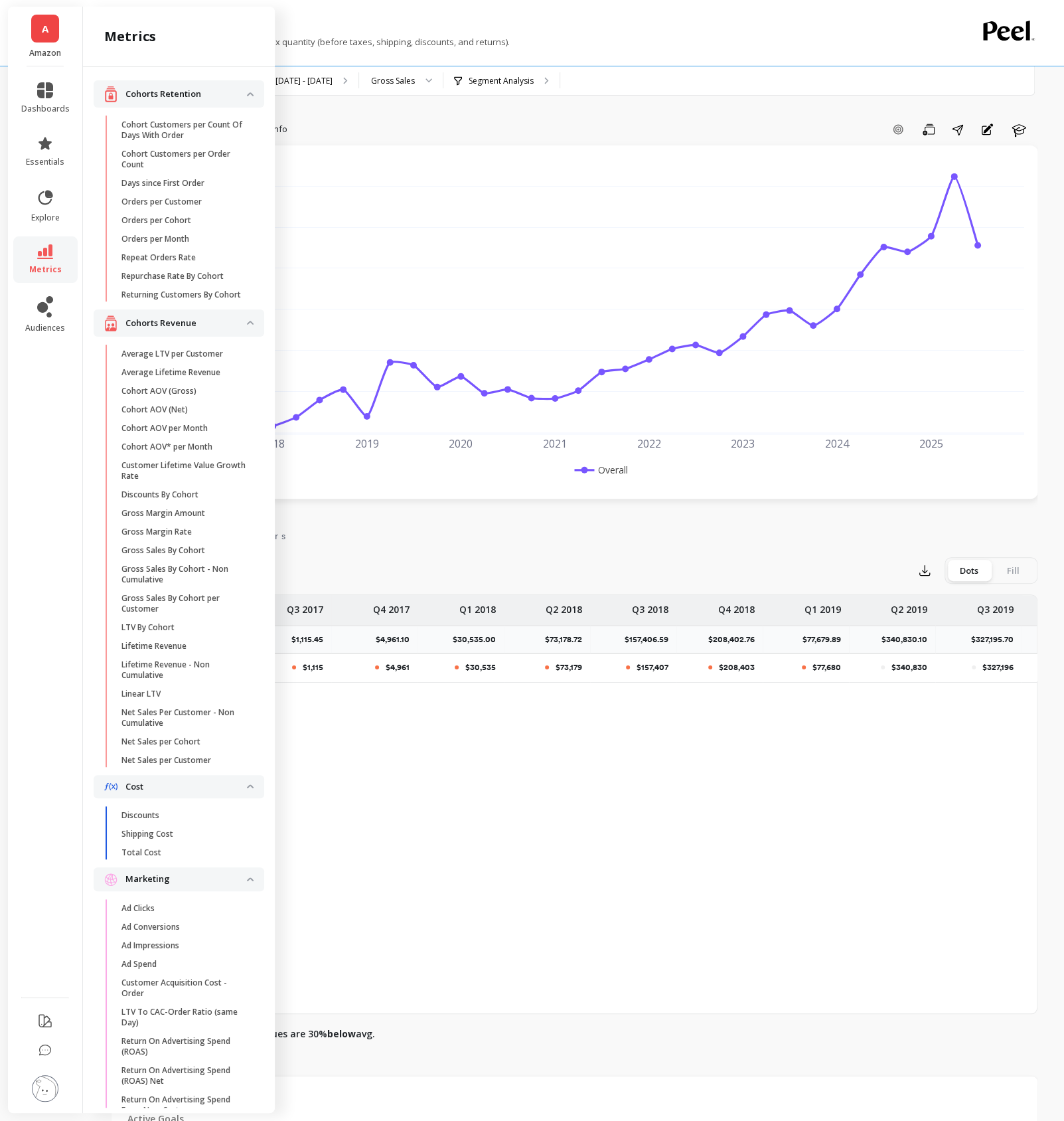
click at [360, 123] on div "Add Goal Save Share Annotations Learn" at bounding box center [665, 129] width 745 height 21
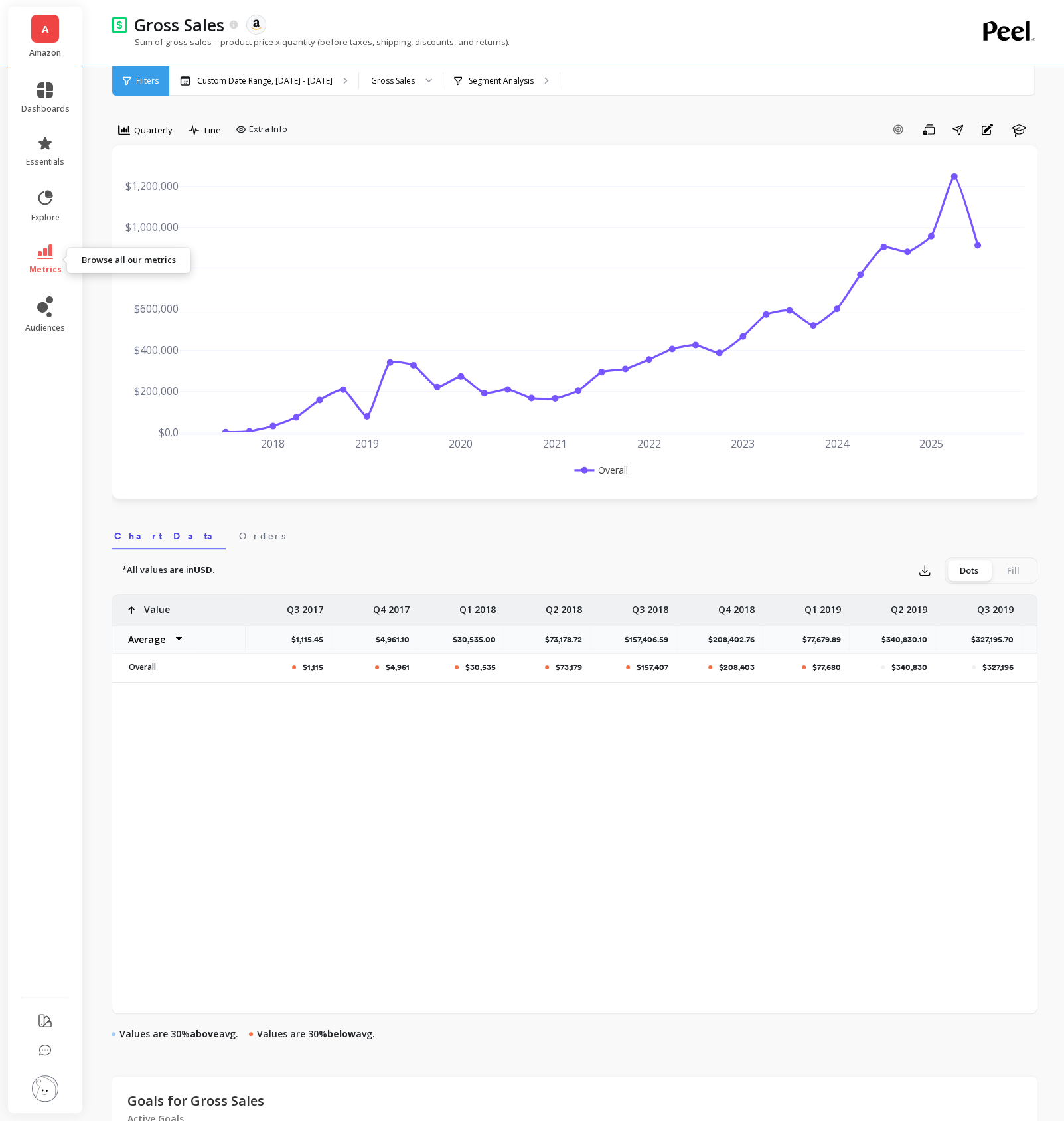
click at [37, 266] on span "metrics" at bounding box center [45, 269] width 32 height 10
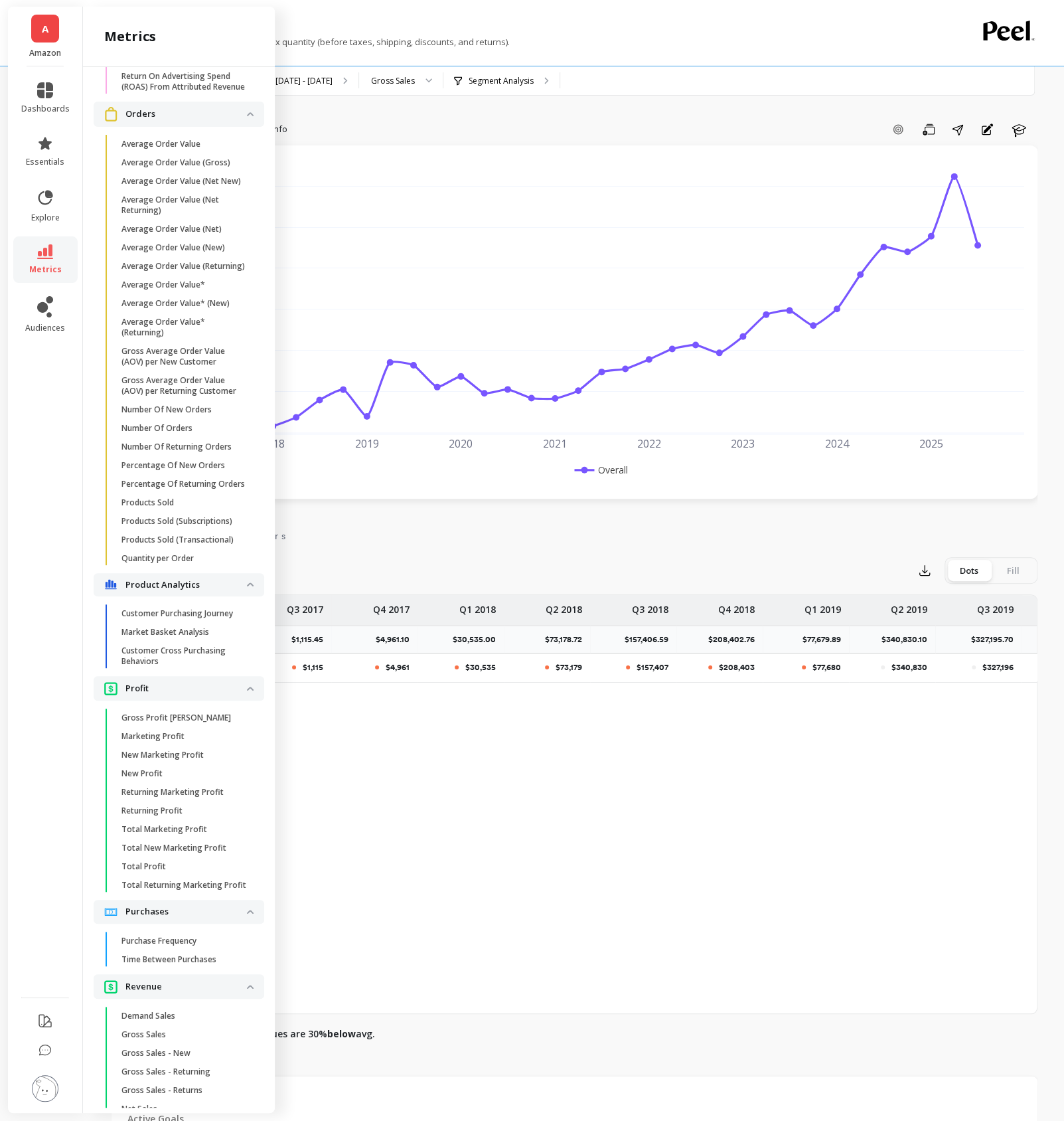
scroll to position [1686, 0]
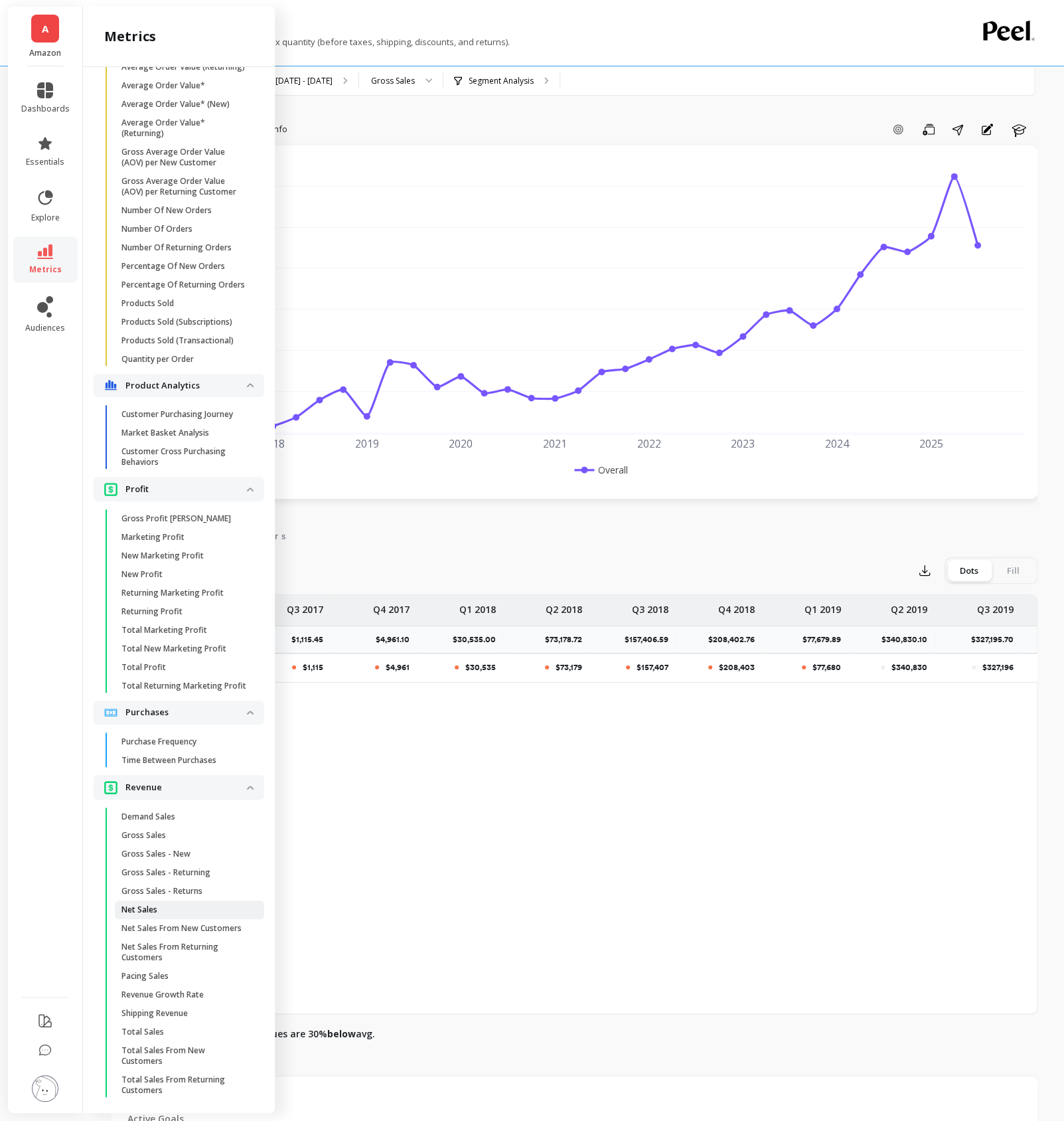
click at [192, 912] on span "Net Sales" at bounding box center [185, 910] width 127 height 10
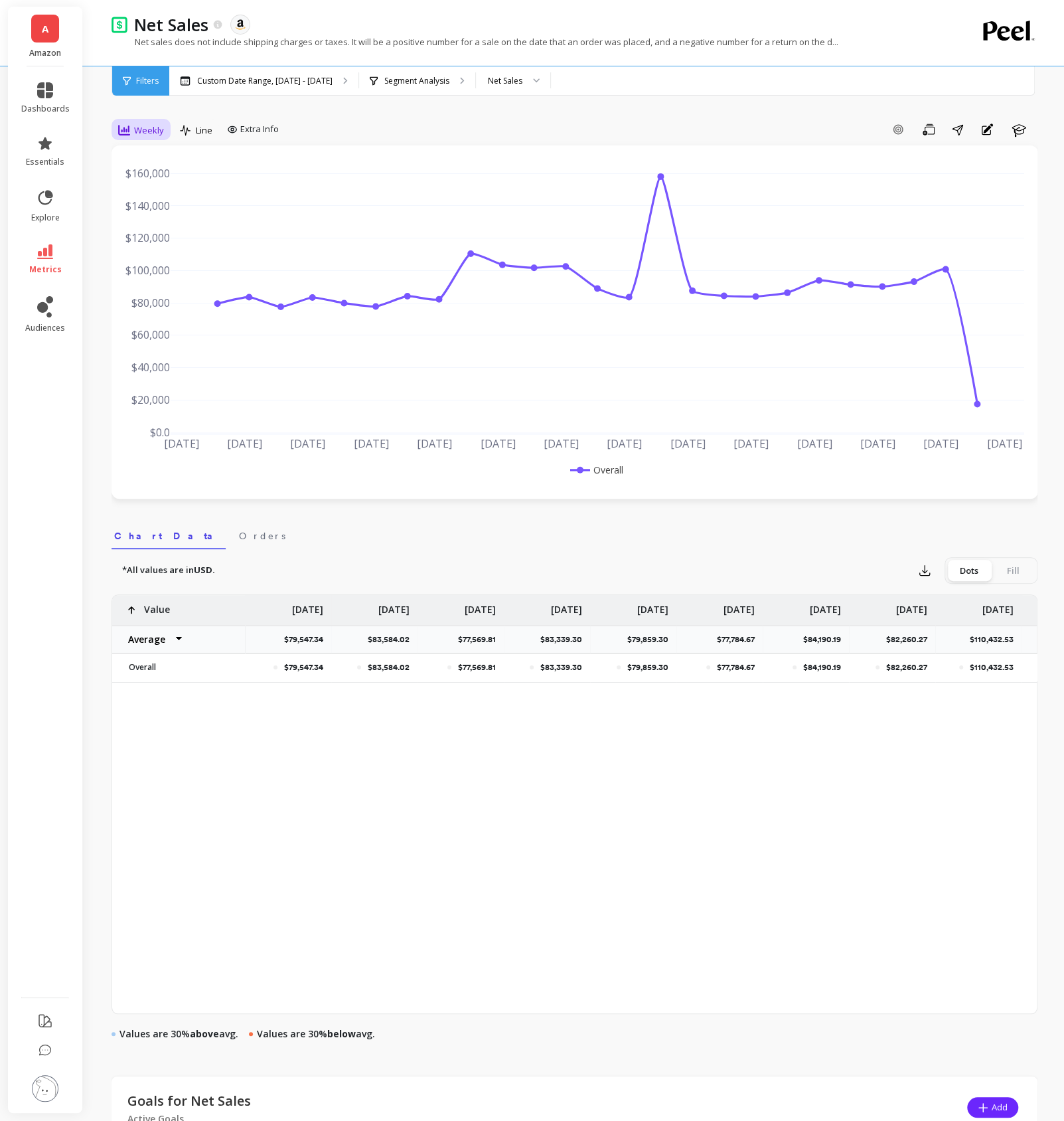
click at [155, 128] on span "Weekly" at bounding box center [149, 131] width 30 height 12
click at [162, 223] on div "30-day rolling" at bounding box center [160, 214] width 92 height 23
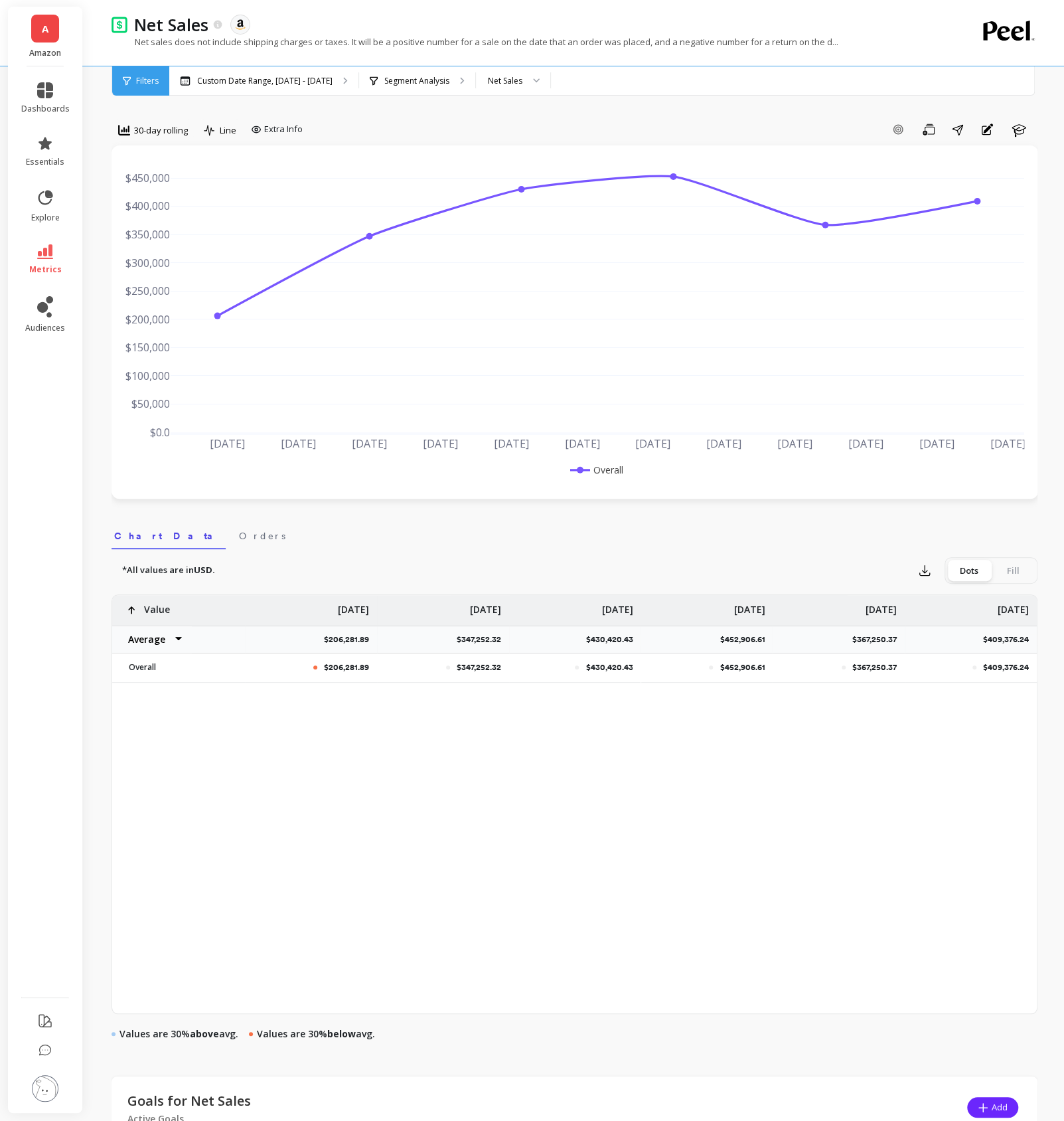
click at [996, 640] on p "$409,376.24" at bounding box center [1010, 639] width 54 height 10
copy p "$409,376.24"
